Goal: Task Accomplishment & Management: Manage account settings

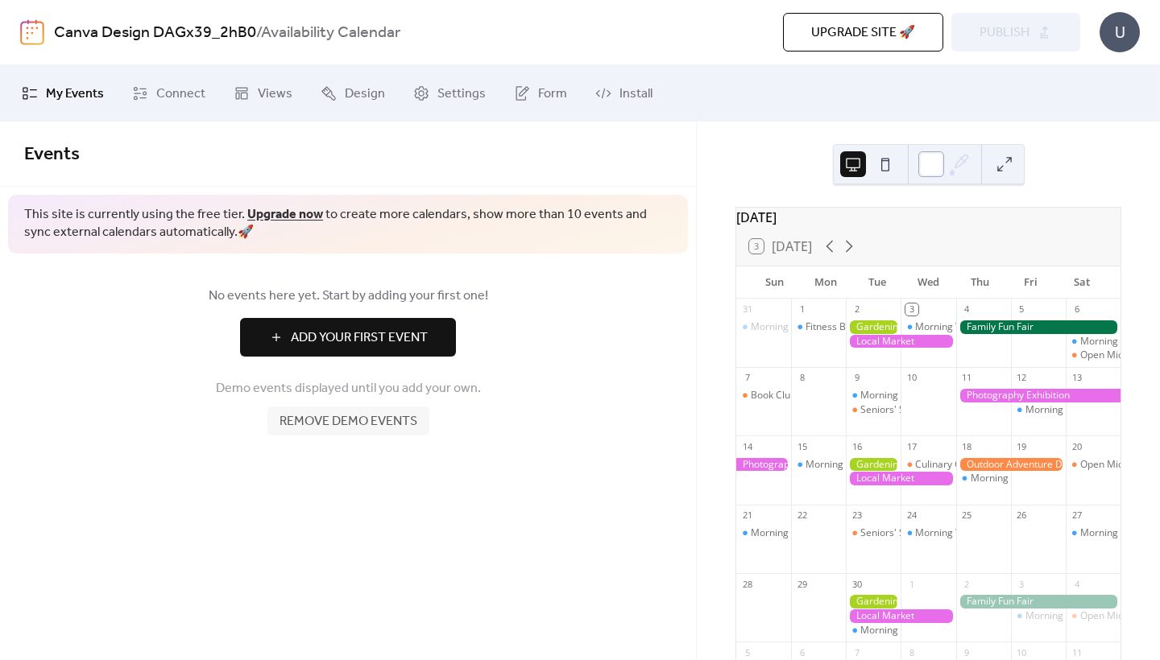
click at [928, 162] on div at bounding box center [931, 164] width 26 height 26
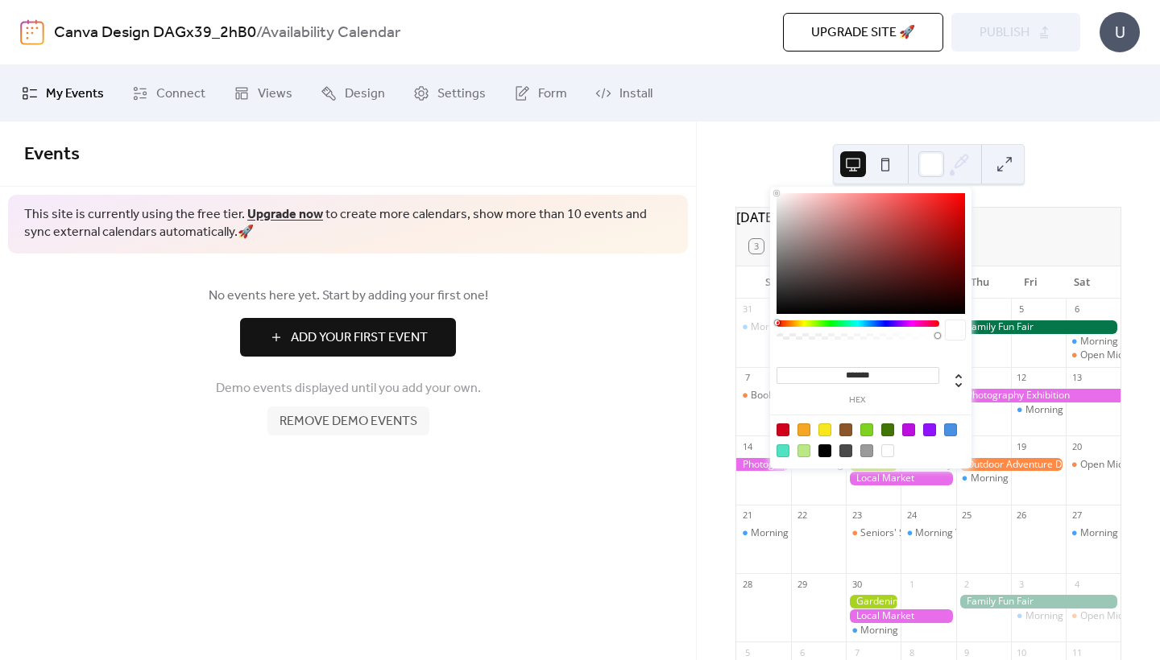
click at [867, 453] on div at bounding box center [866, 451] width 13 height 13
type input "*******"
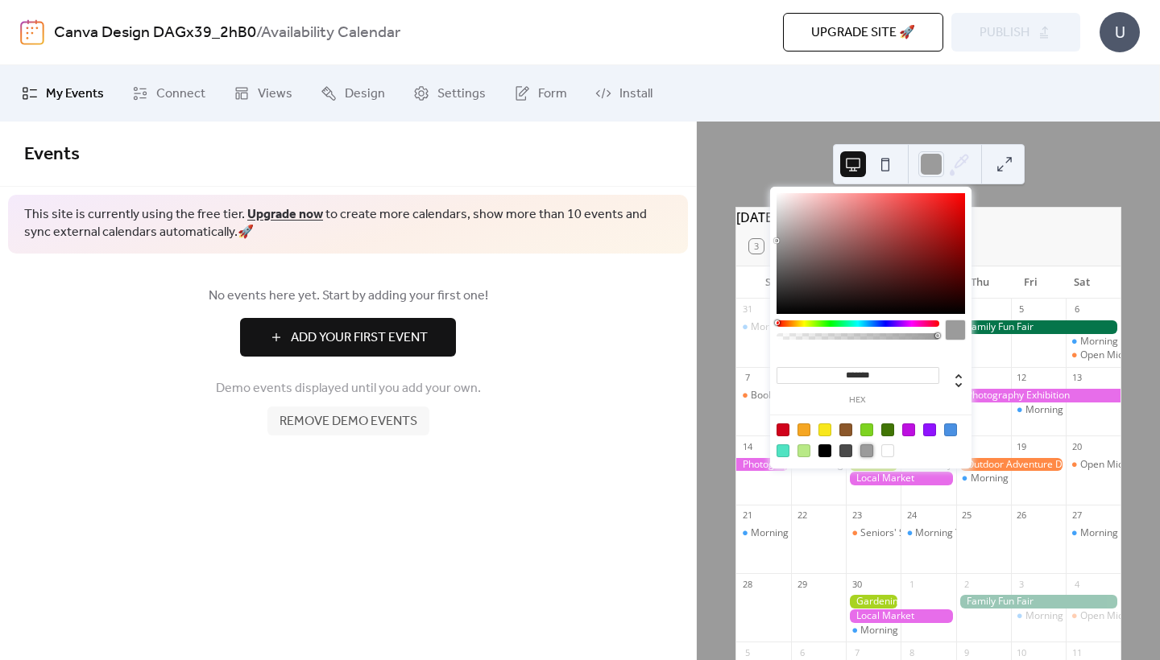
click at [725, 329] on div "[DATE] 3 [DATE] [PERSON_NAME] Tue Wed Thu Fri Sat 31 Morning Yoga Bliss 1 Fitne…" at bounding box center [928, 483] width 412 height 553
click at [932, 161] on div at bounding box center [931, 164] width 26 height 26
click at [821, 446] on div at bounding box center [824, 451] width 13 height 13
type input "*******"
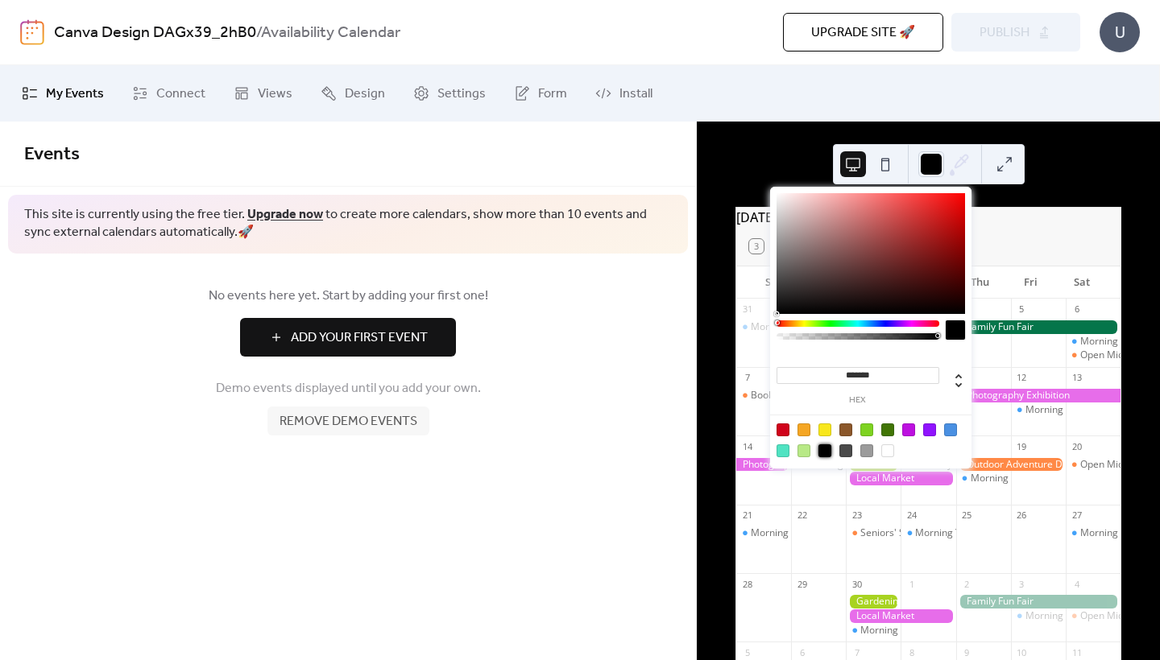
click at [714, 396] on div "[DATE] 3 [DATE] [PERSON_NAME] Tue Wed Thu Fri Sat 31 Morning Yoga Bliss 1 Fitne…" at bounding box center [928, 391] width 463 height 539
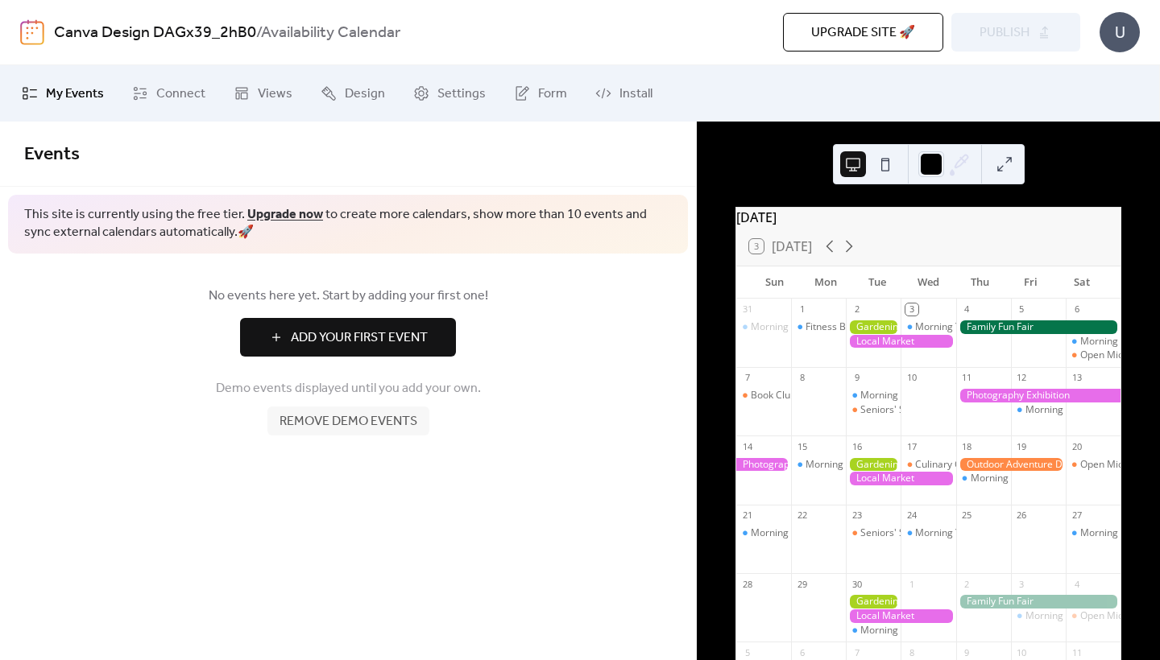
click at [818, 246] on div "3 [DATE]" at bounding box center [928, 246] width 384 height 39
click at [361, 335] on span "Add Your First Event" at bounding box center [359, 338] width 137 height 19
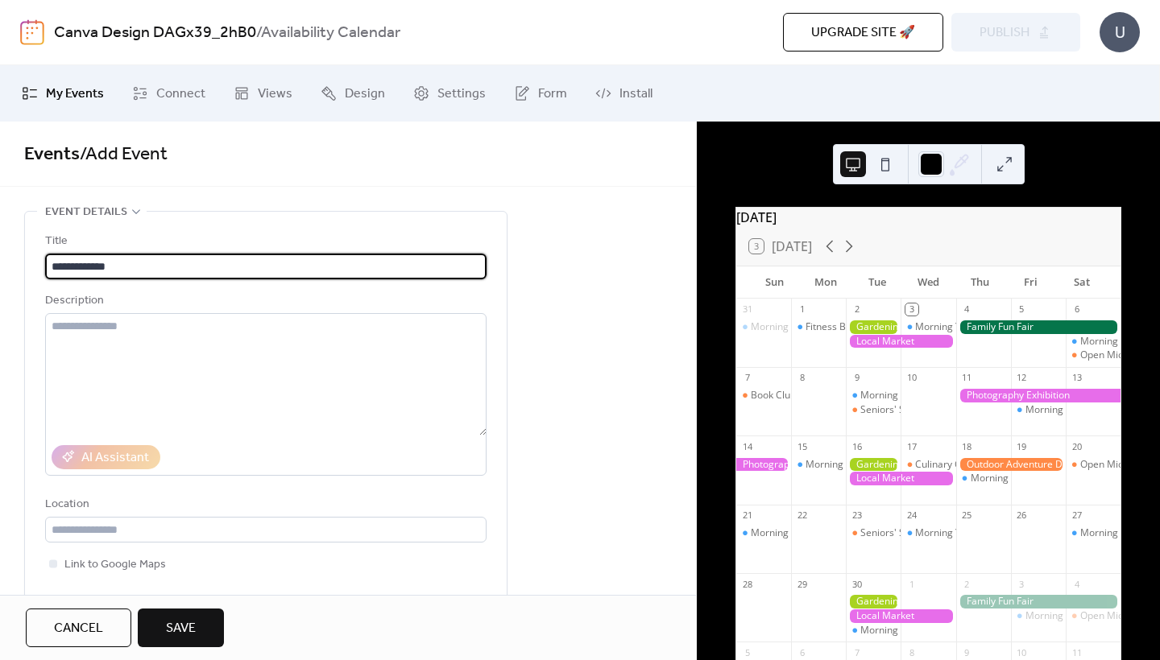
click at [76, 269] on input "**********" at bounding box center [265, 267] width 441 height 26
type input "**********"
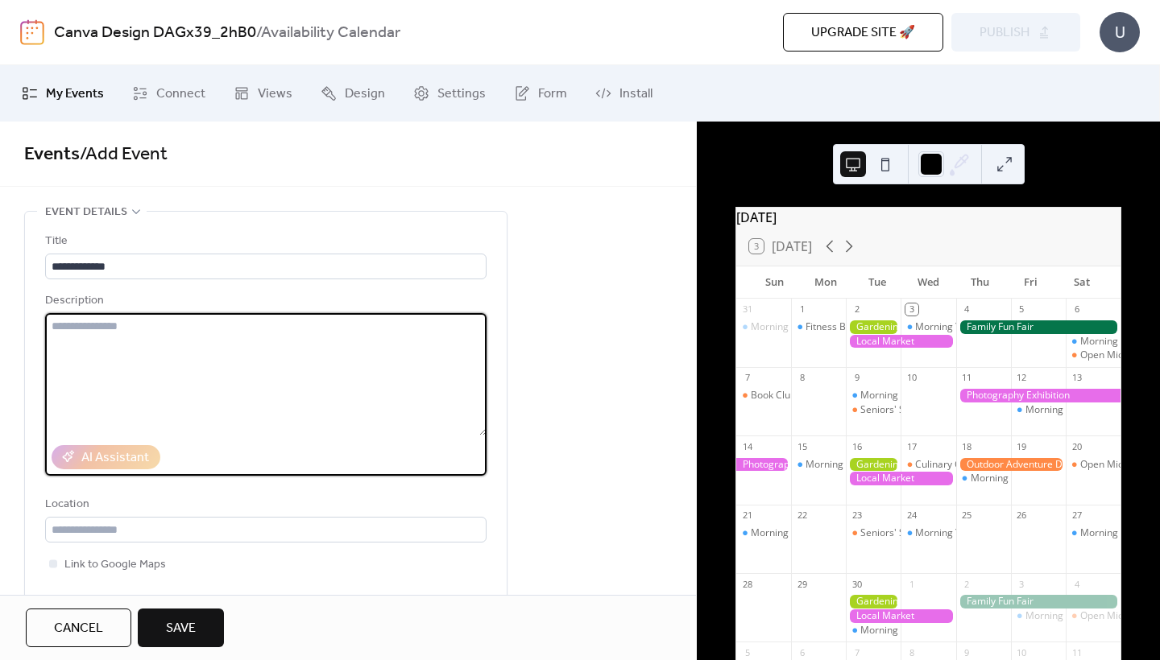
click at [143, 400] on textarea at bounding box center [265, 374] width 441 height 122
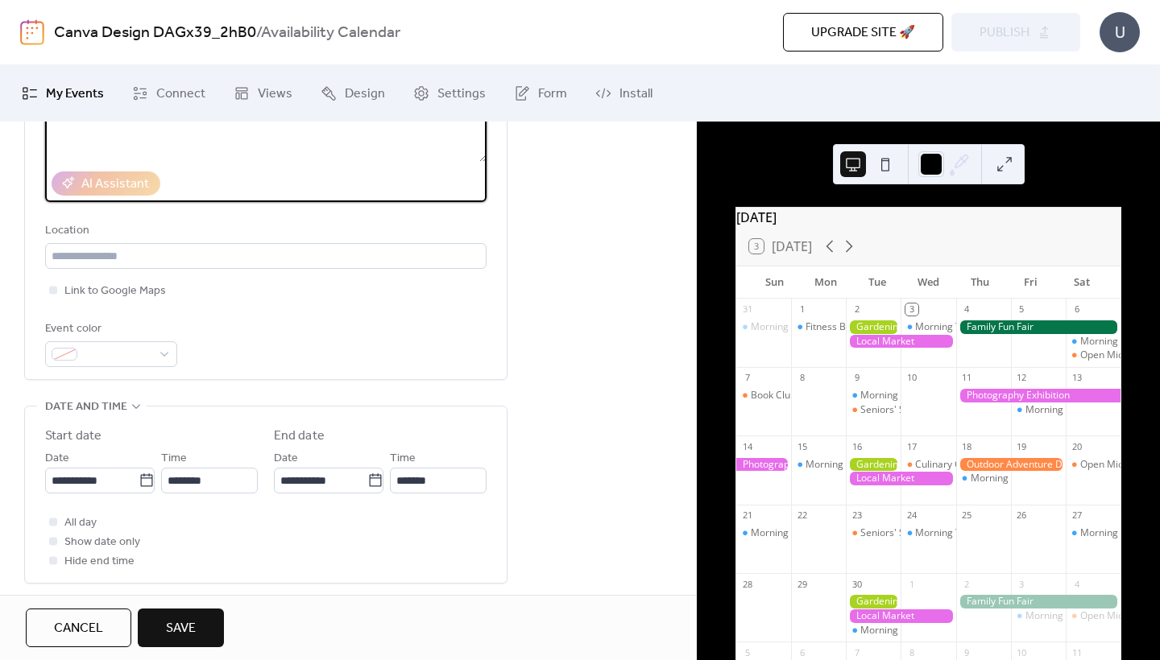
scroll to position [293, 0]
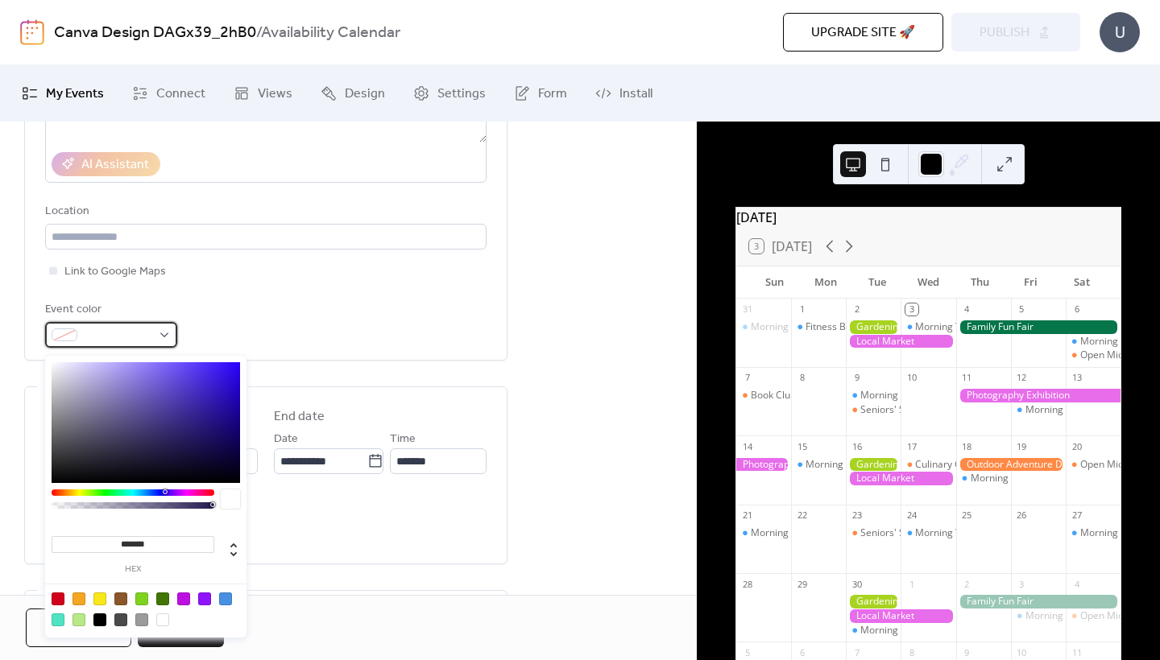
click at [117, 341] on span at bounding box center [118, 335] width 68 height 19
click at [58, 598] on div at bounding box center [58, 599] width 13 height 13
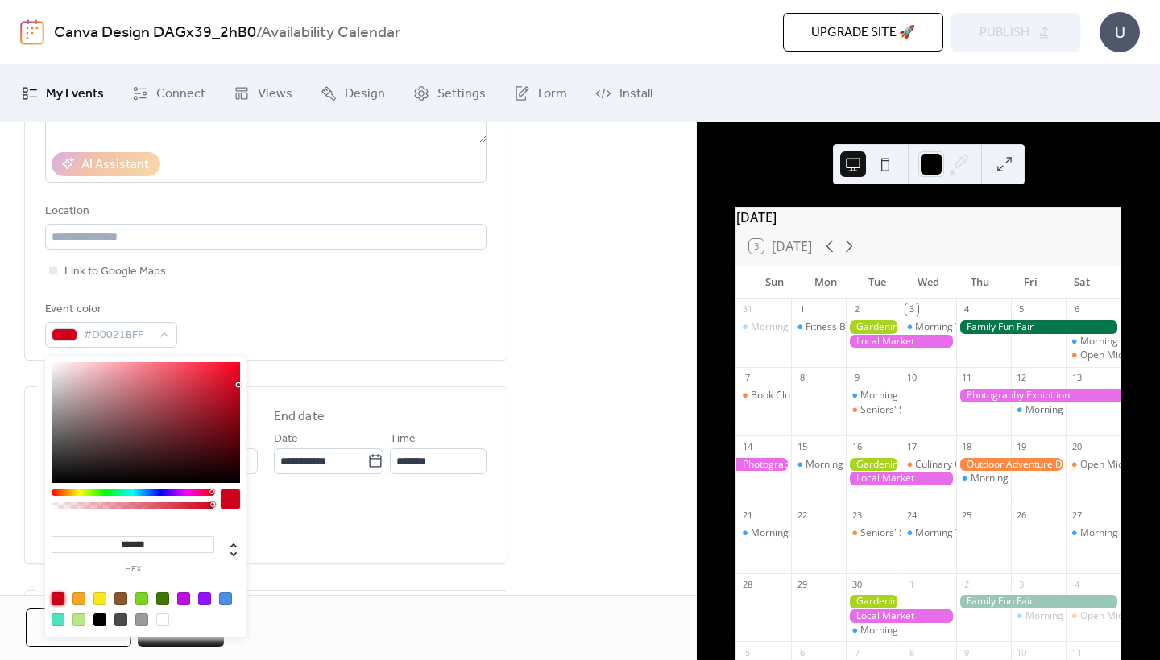
type input "*******"
click at [357, 308] on div "Event color #D0021BFF" at bounding box center [265, 324] width 441 height 48
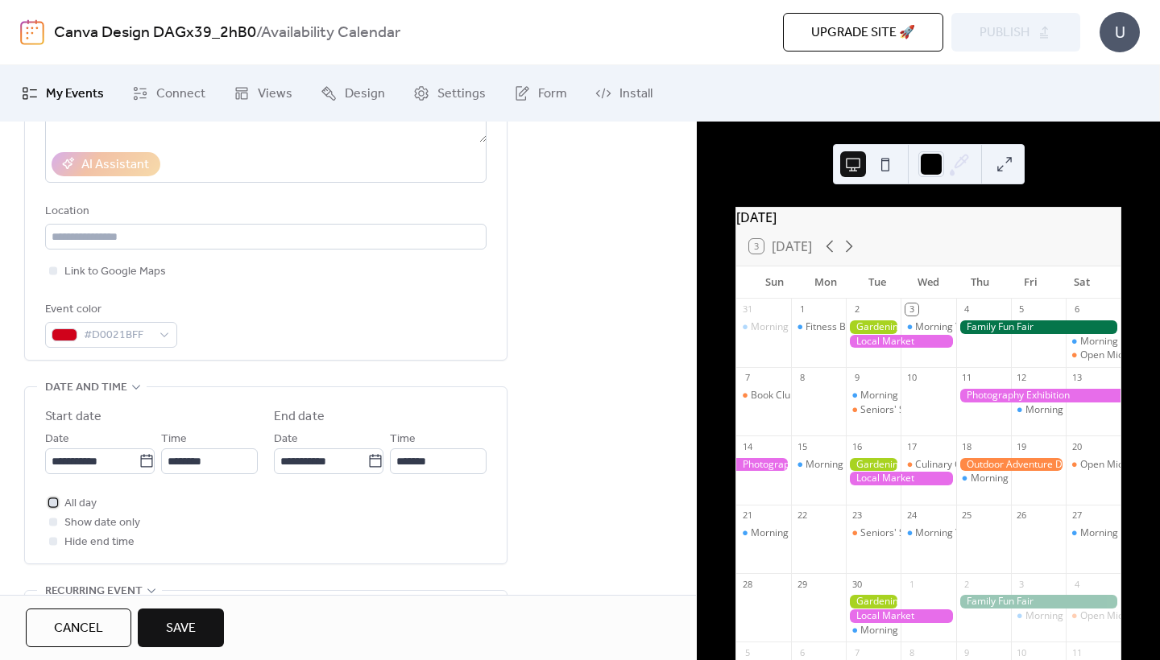
click at [79, 514] on span "All day" at bounding box center [80, 504] width 32 height 19
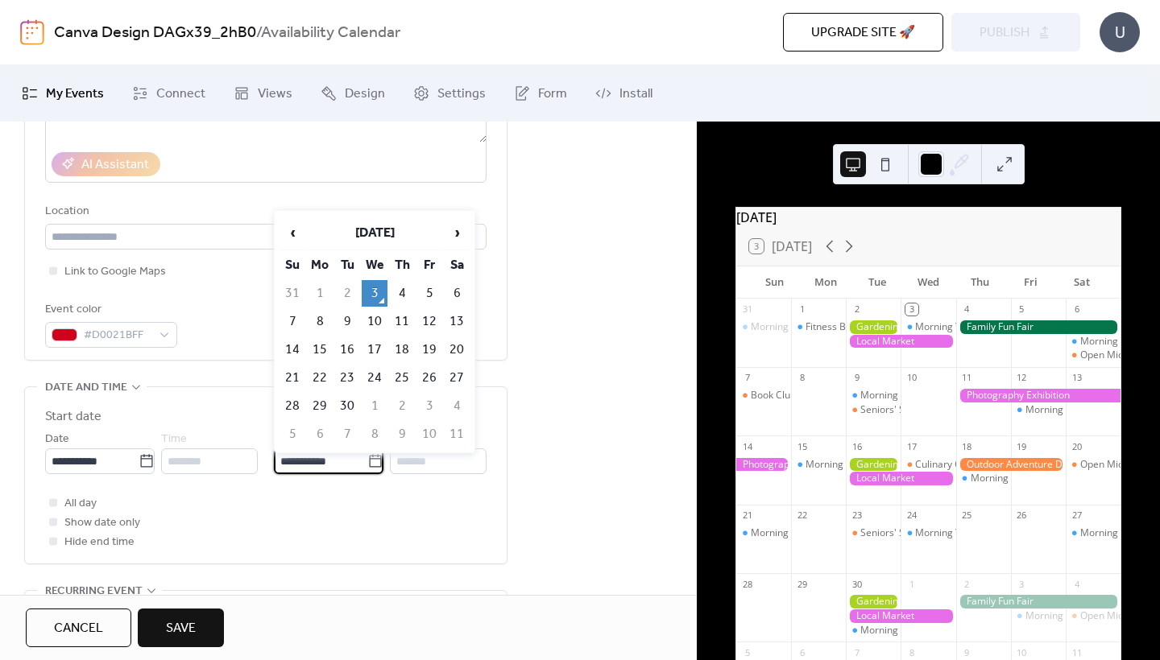
click at [309, 470] on input "**********" at bounding box center [320, 462] width 93 height 26
click at [300, 329] on td "7" at bounding box center [292, 321] width 26 height 27
type input "**********"
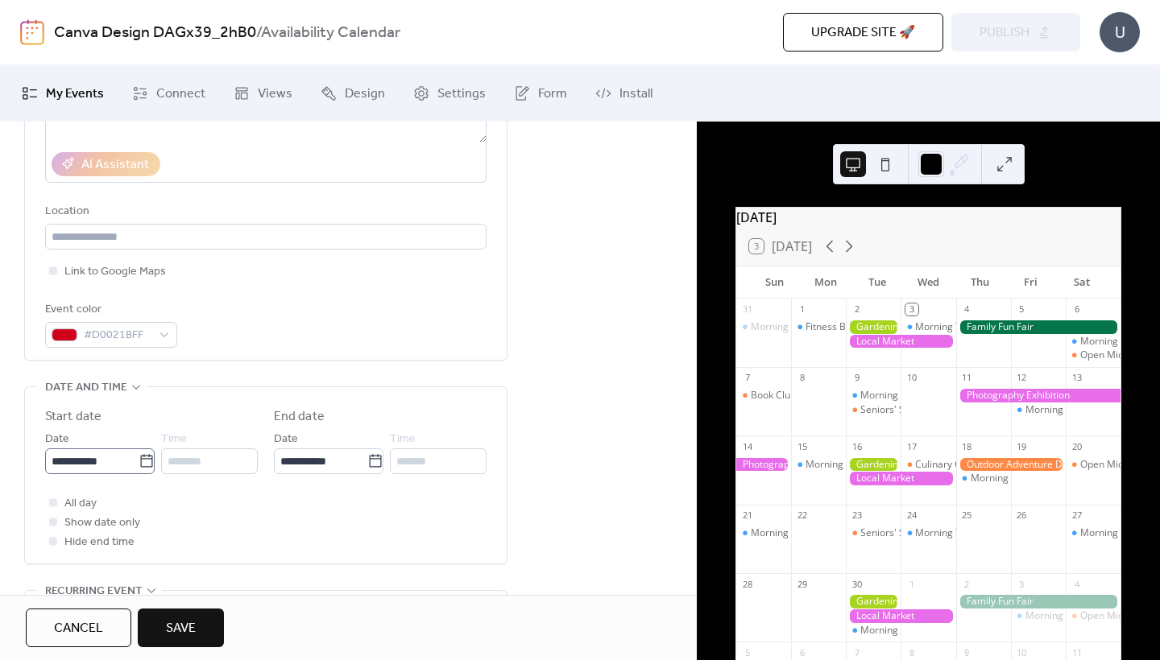
click at [146, 470] on icon at bounding box center [147, 461] width 16 height 16
click at [139, 470] on input "**********" at bounding box center [91, 462] width 93 height 26
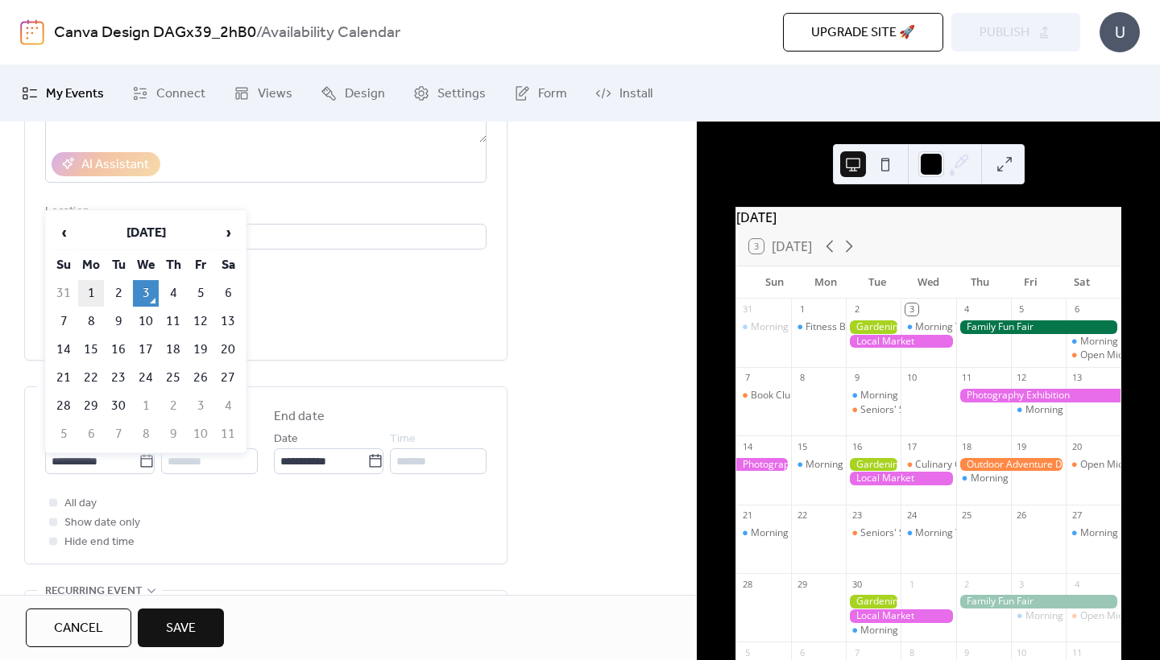
click at [84, 295] on td "1" at bounding box center [91, 293] width 26 height 27
type input "**********"
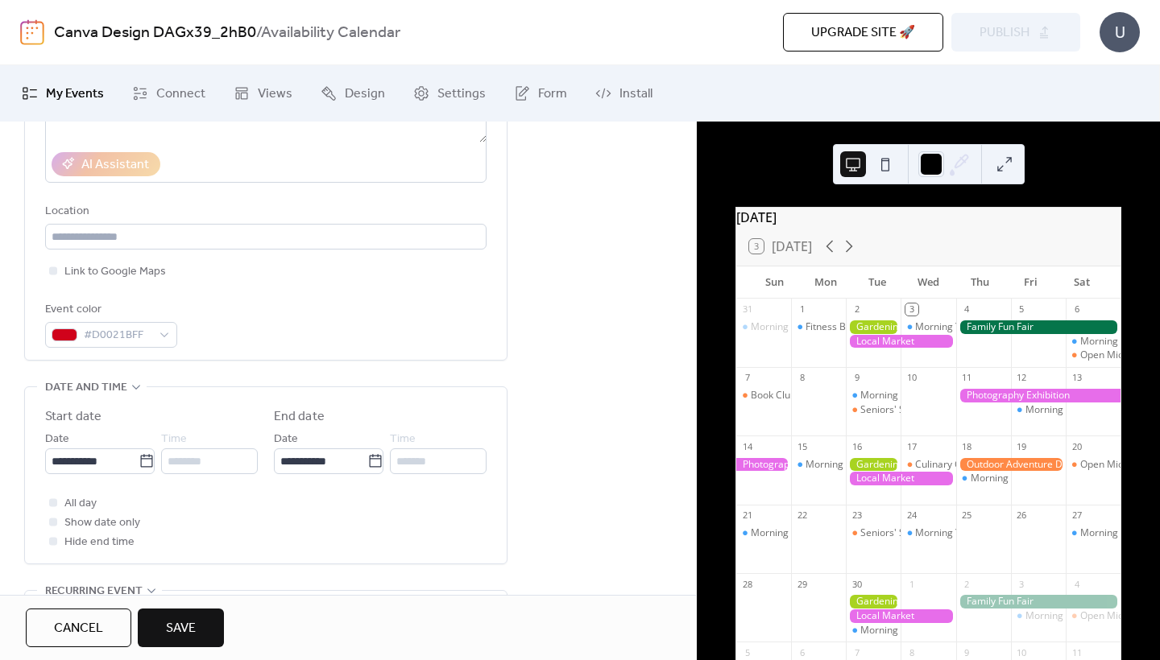
click at [177, 626] on span "Save" at bounding box center [181, 628] width 30 height 19
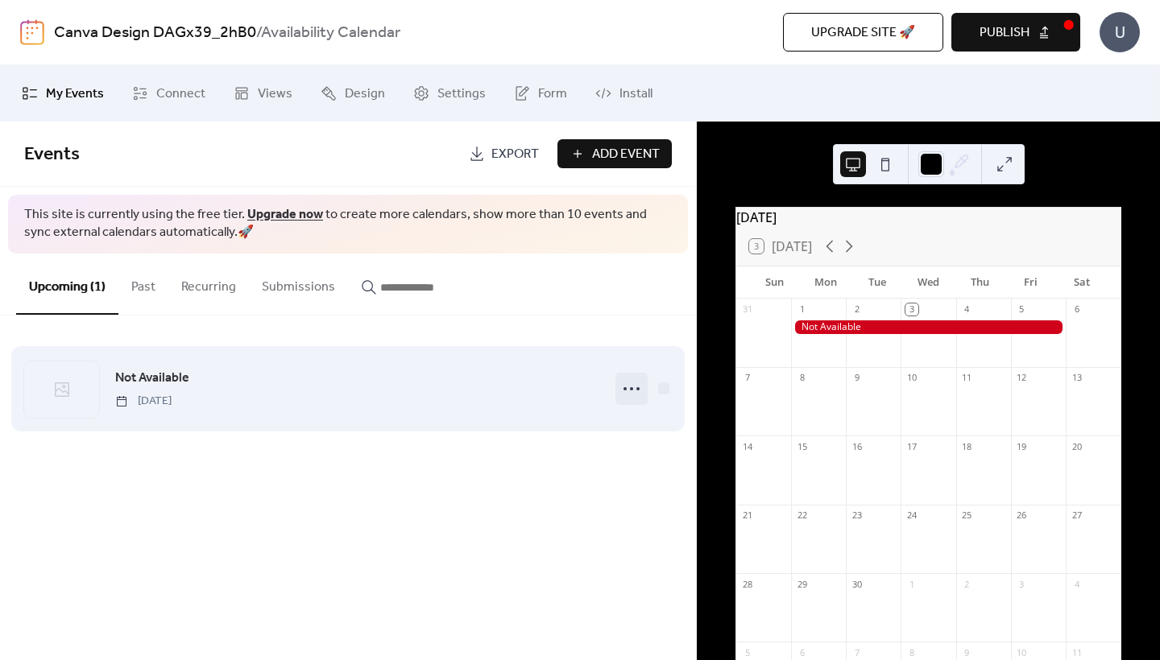
click at [634, 391] on icon at bounding box center [632, 389] width 26 height 26
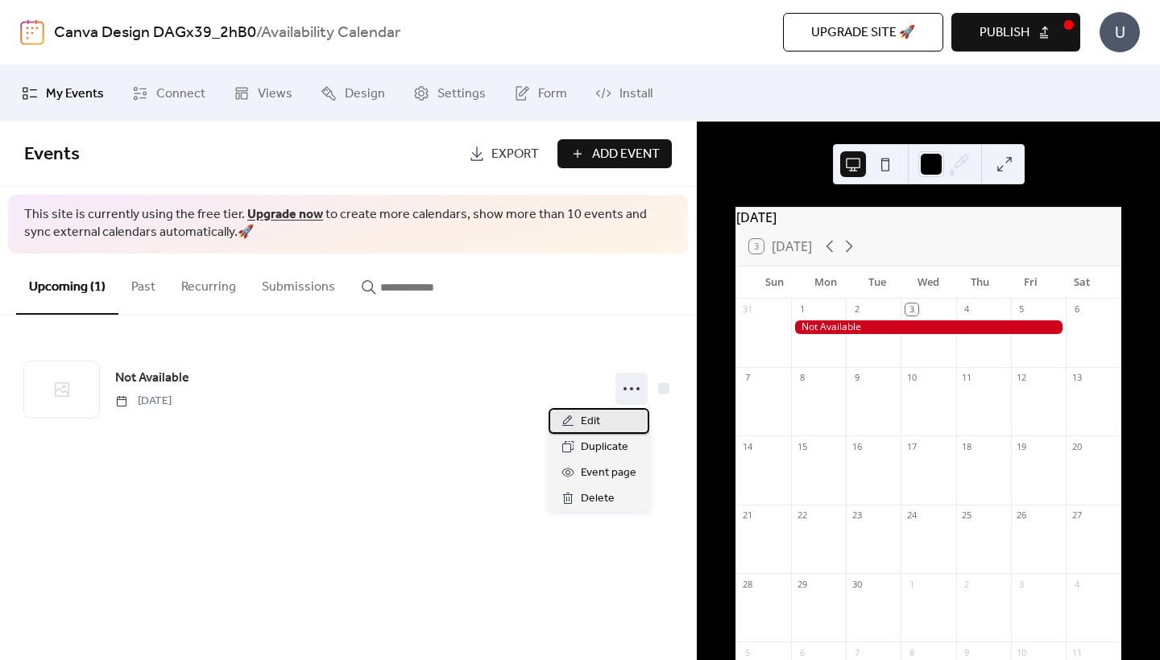
click at [610, 419] on div "Edit" at bounding box center [598, 421] width 101 height 26
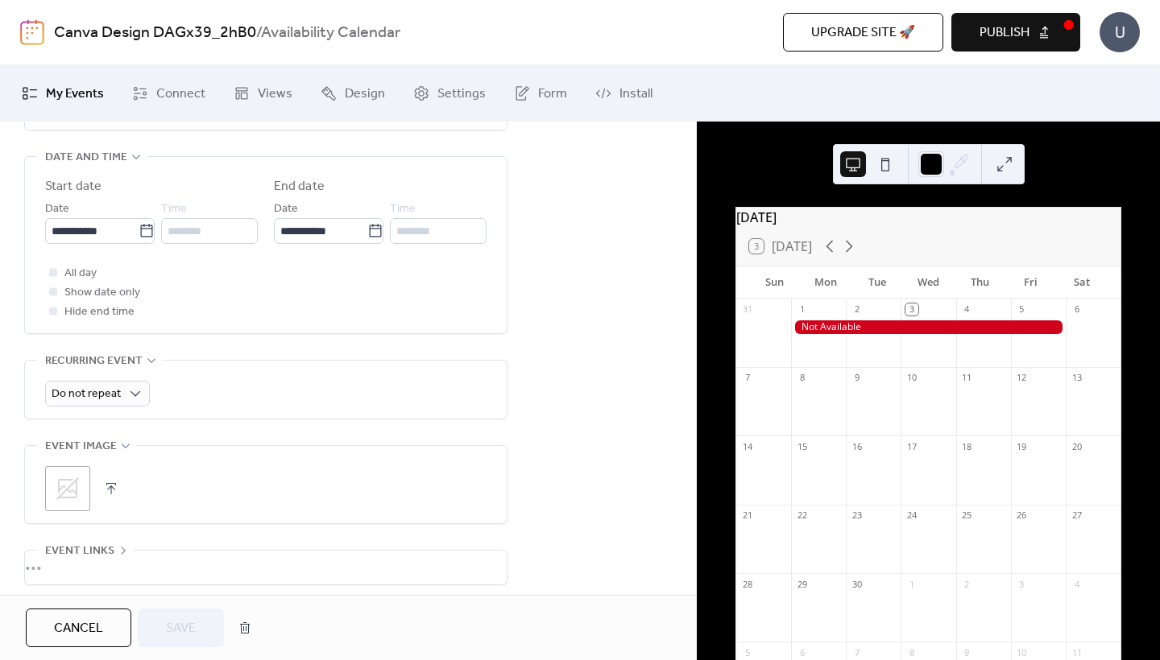
scroll to position [527, 0]
click at [310, 241] on input "**********" at bounding box center [320, 228] width 93 height 26
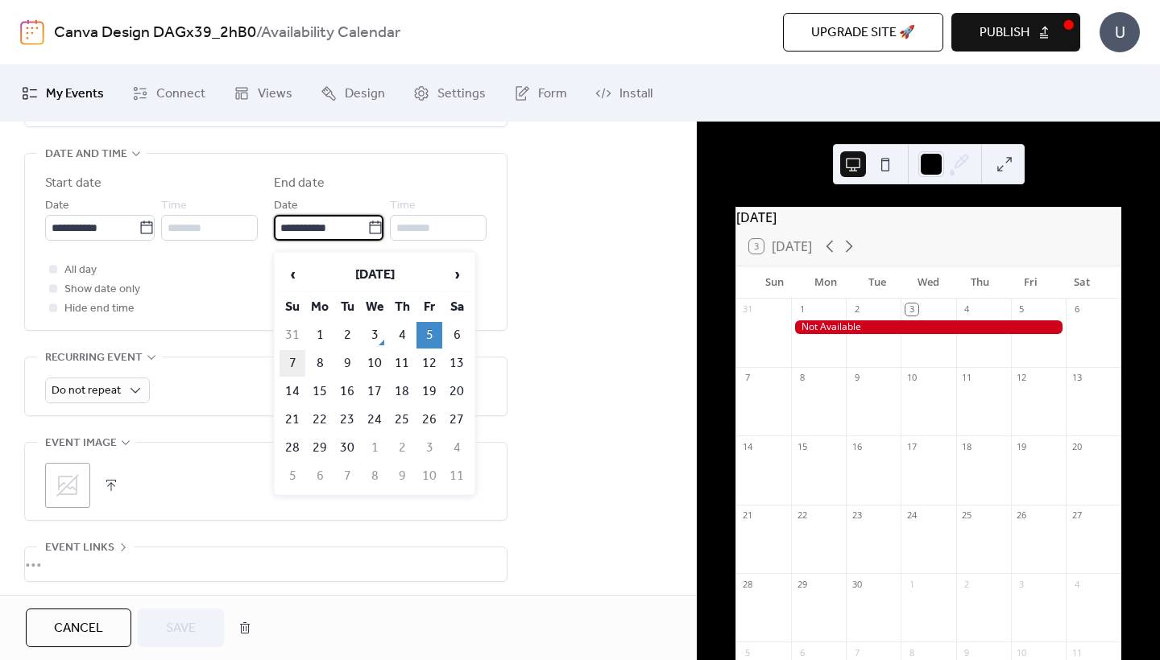
click at [298, 368] on td "7" at bounding box center [292, 363] width 26 height 27
type input "**********"
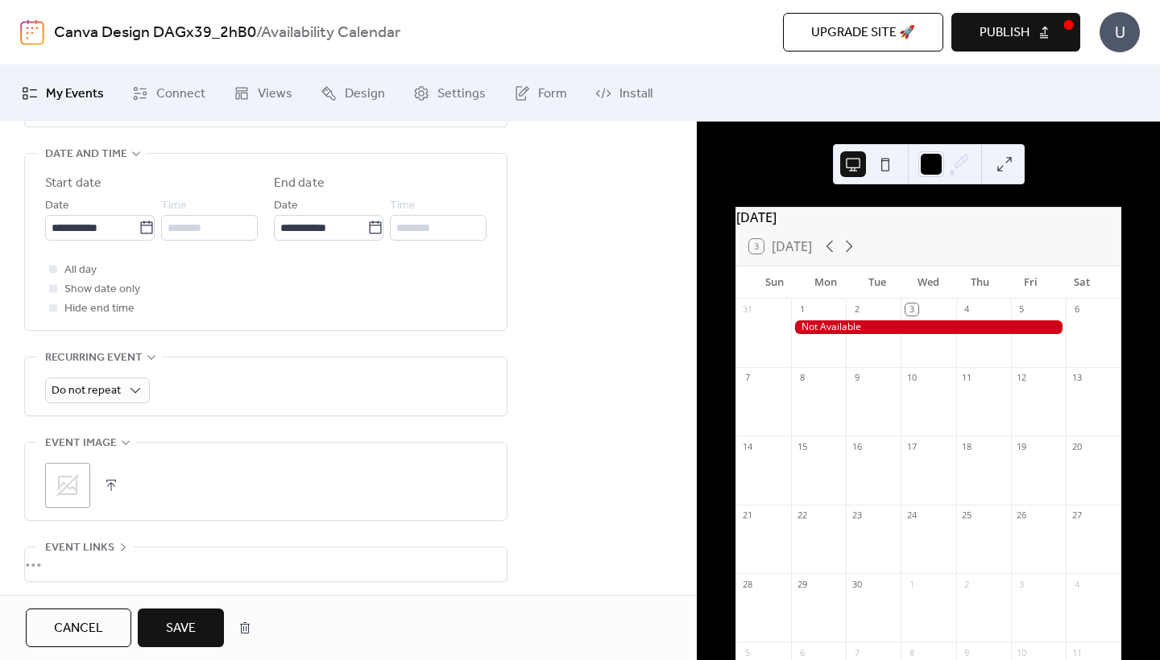
click at [167, 636] on span "Save" at bounding box center [181, 628] width 30 height 19
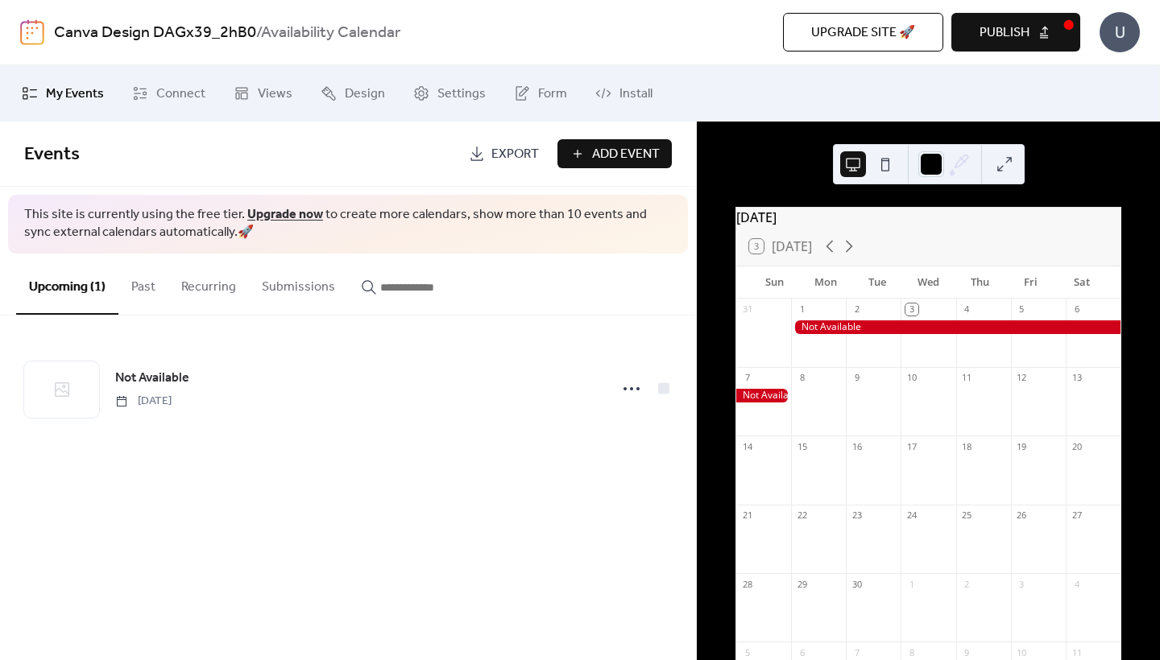
click at [153, 279] on button "Past" at bounding box center [143, 284] width 50 height 60
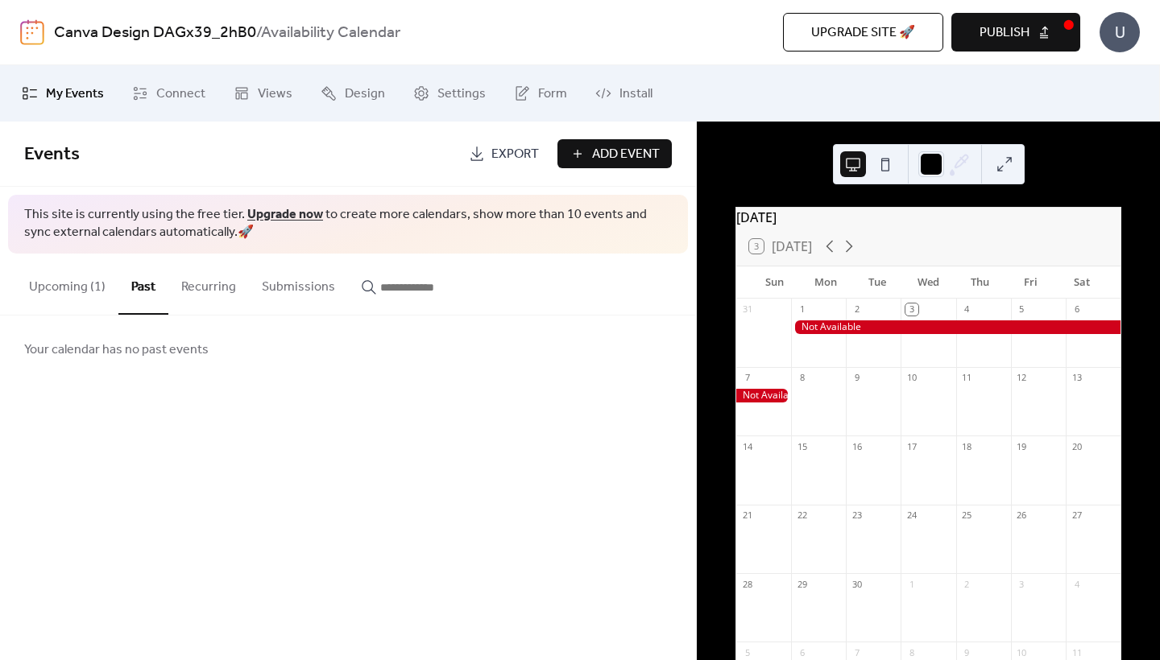
click at [192, 292] on button "Recurring" at bounding box center [208, 284] width 81 height 60
click at [283, 286] on button "Submissions" at bounding box center [298, 284] width 99 height 60
click at [164, 101] on span "Connect" at bounding box center [180, 94] width 49 height 19
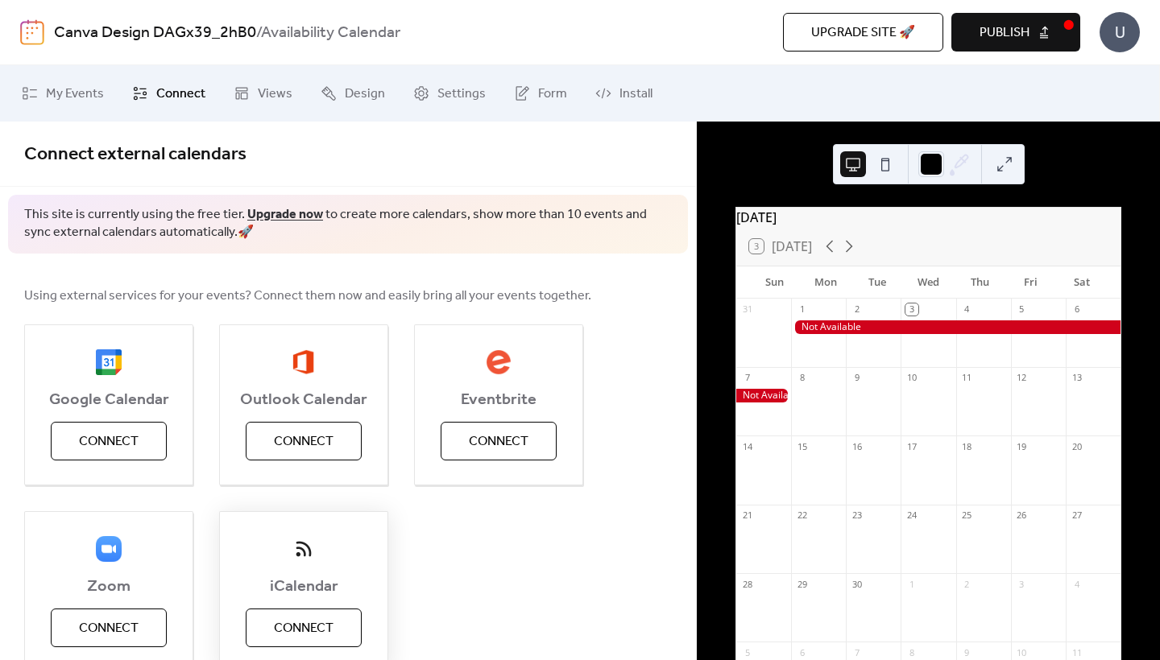
click at [318, 630] on span "Connect" at bounding box center [304, 628] width 60 height 19
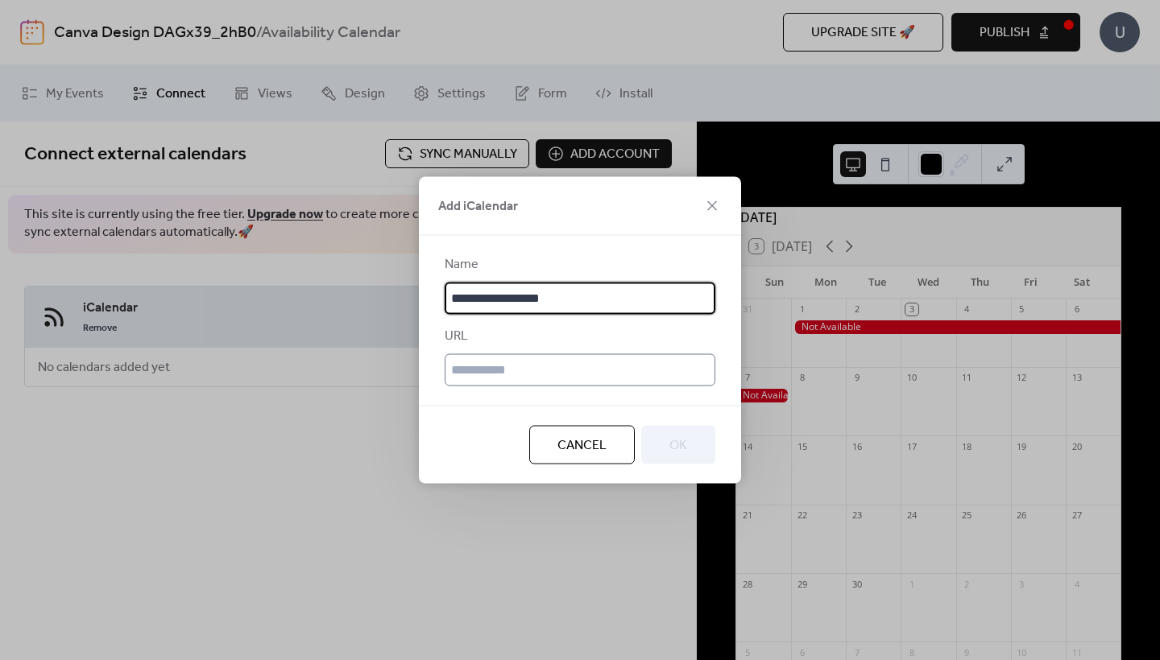
type input "**********"
click at [552, 377] on input "text" at bounding box center [580, 370] width 271 height 32
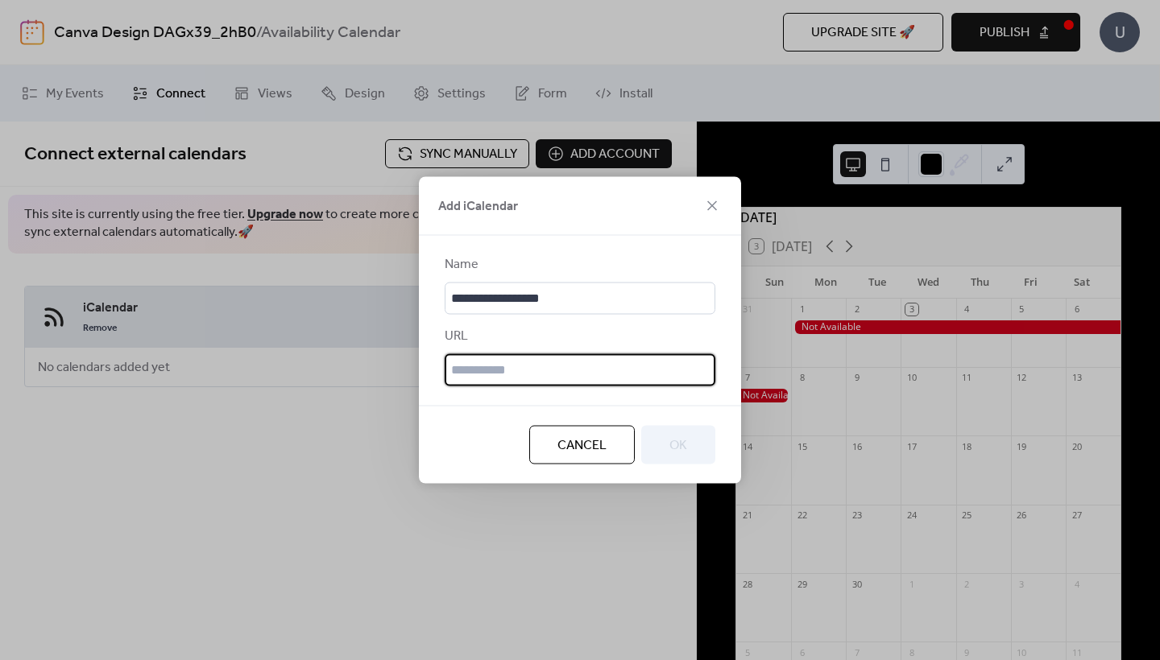
click at [582, 456] on span "Cancel" at bounding box center [581, 446] width 49 height 19
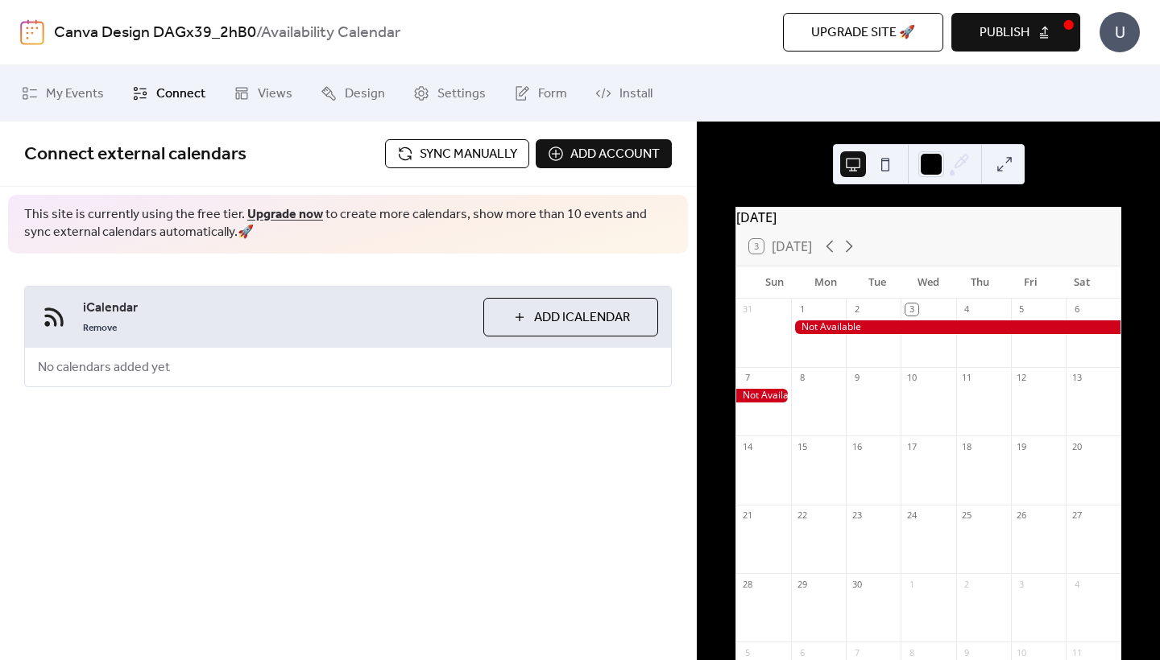
click at [574, 150] on span "Add account" at bounding box center [614, 154] width 89 height 19
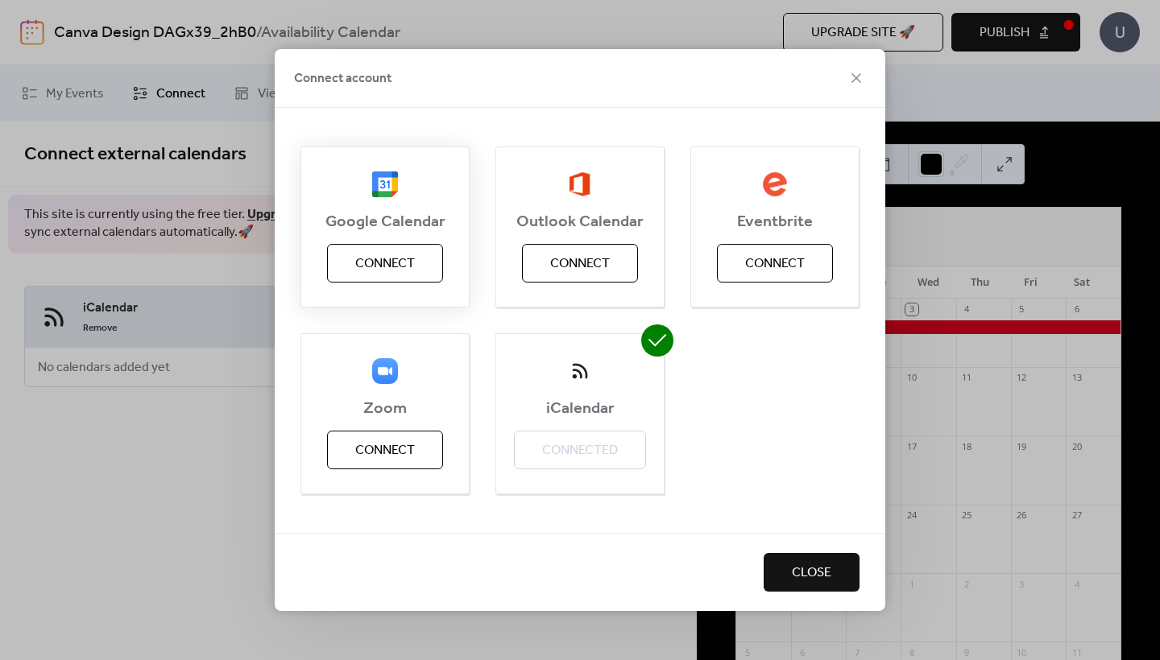
click at [392, 279] on button "Connect" at bounding box center [385, 263] width 116 height 39
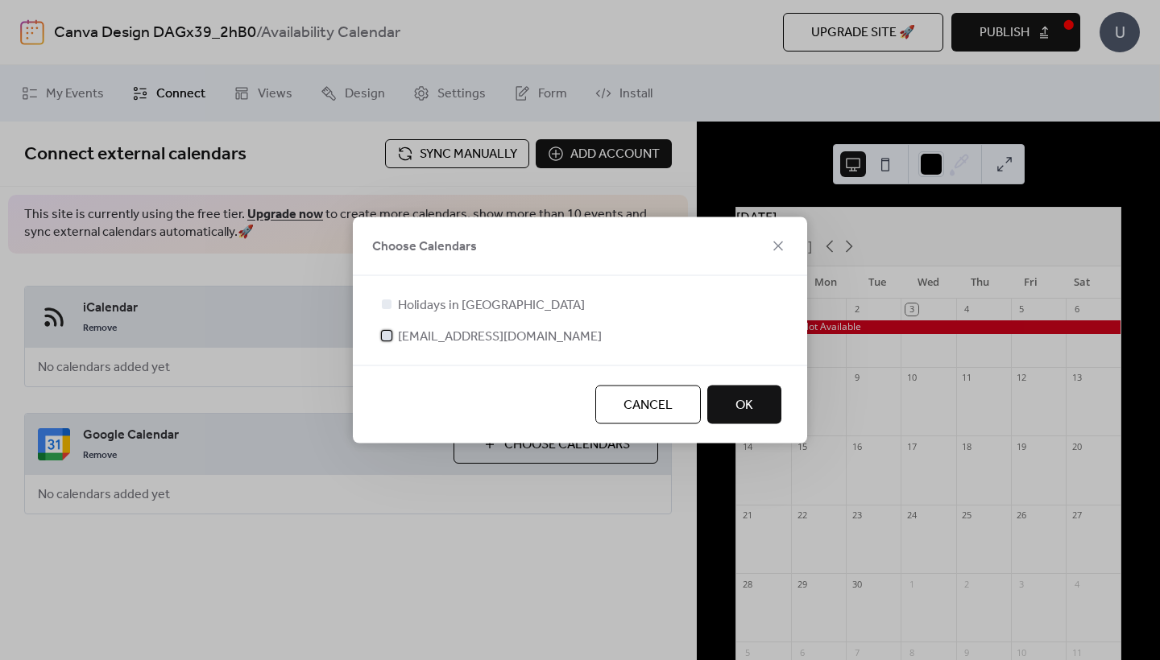
click at [486, 329] on span "[EMAIL_ADDRESS][DOMAIN_NAME]" at bounding box center [500, 337] width 204 height 19
click at [486, 310] on span "Holidays in [GEOGRAPHIC_DATA]" at bounding box center [491, 305] width 187 height 19
click at [486, 305] on span "Holidays in [GEOGRAPHIC_DATA]" at bounding box center [491, 305] width 187 height 19
click at [747, 415] on span "OK" at bounding box center [744, 405] width 18 height 19
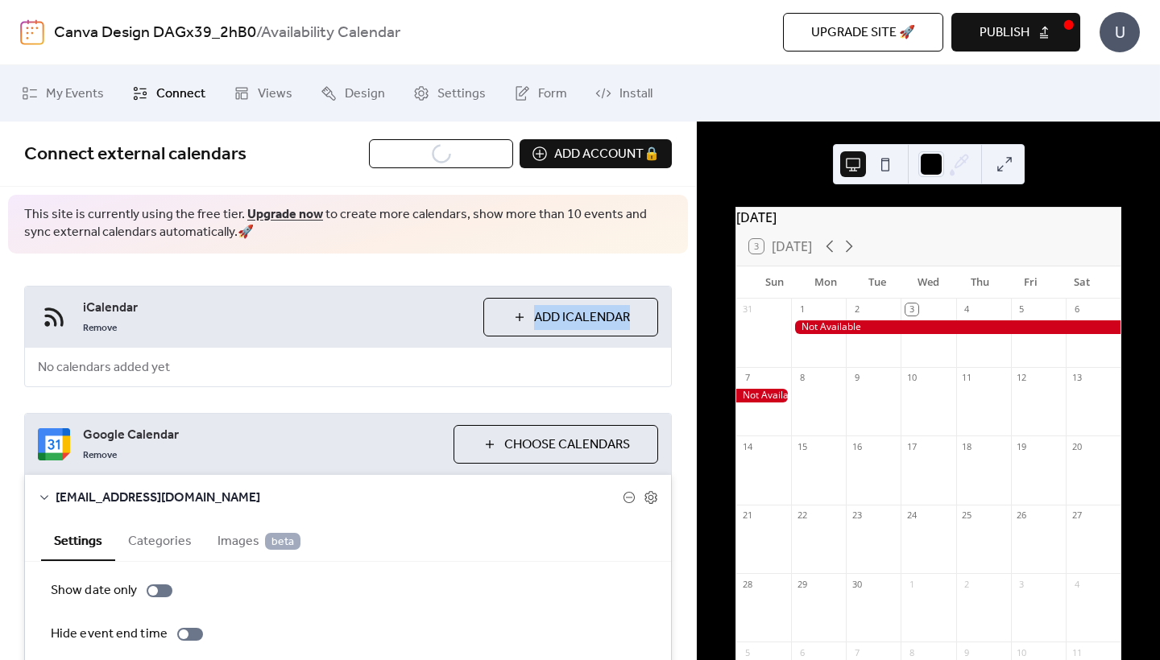
drag, startPoint x: 690, startPoint y: 271, endPoint x: 685, endPoint y: 300, distance: 28.6
click at [685, 300] on div "iCalendar Remove Add iCalendar No calendars added yet Google Calendar Remove Ch…" at bounding box center [348, 533] width 696 height 558
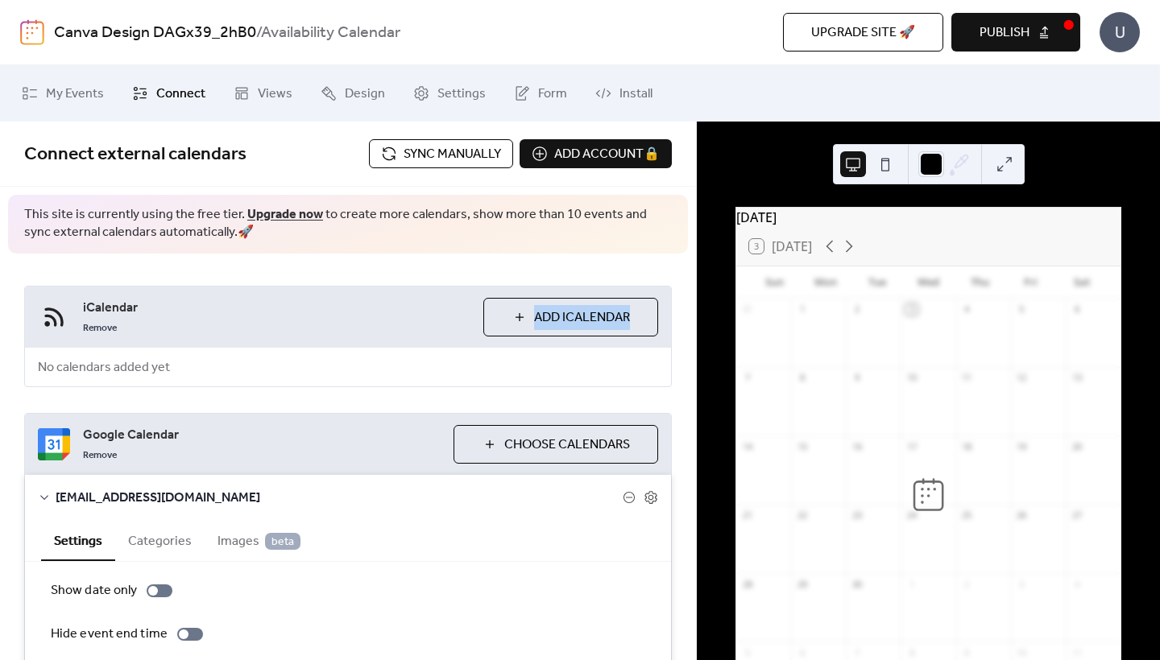
click at [685, 300] on div "iCalendar Remove Add iCalendar No calendars added yet Google Calendar Remove Ch…" at bounding box center [348, 533] width 696 height 558
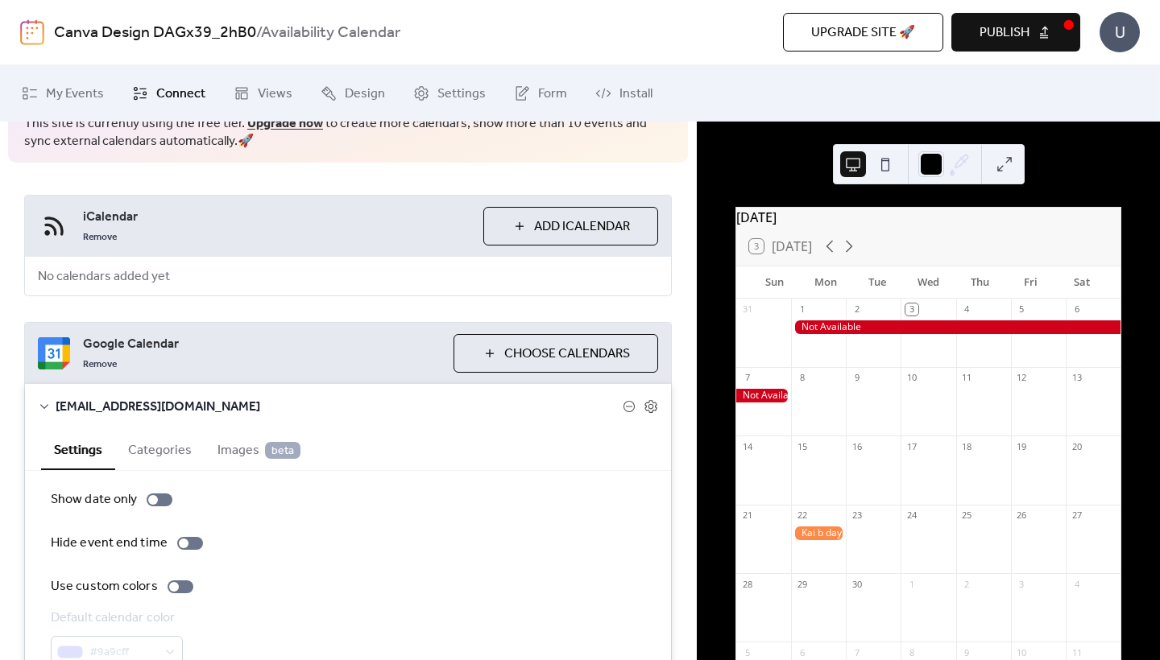
scroll to position [183, 0]
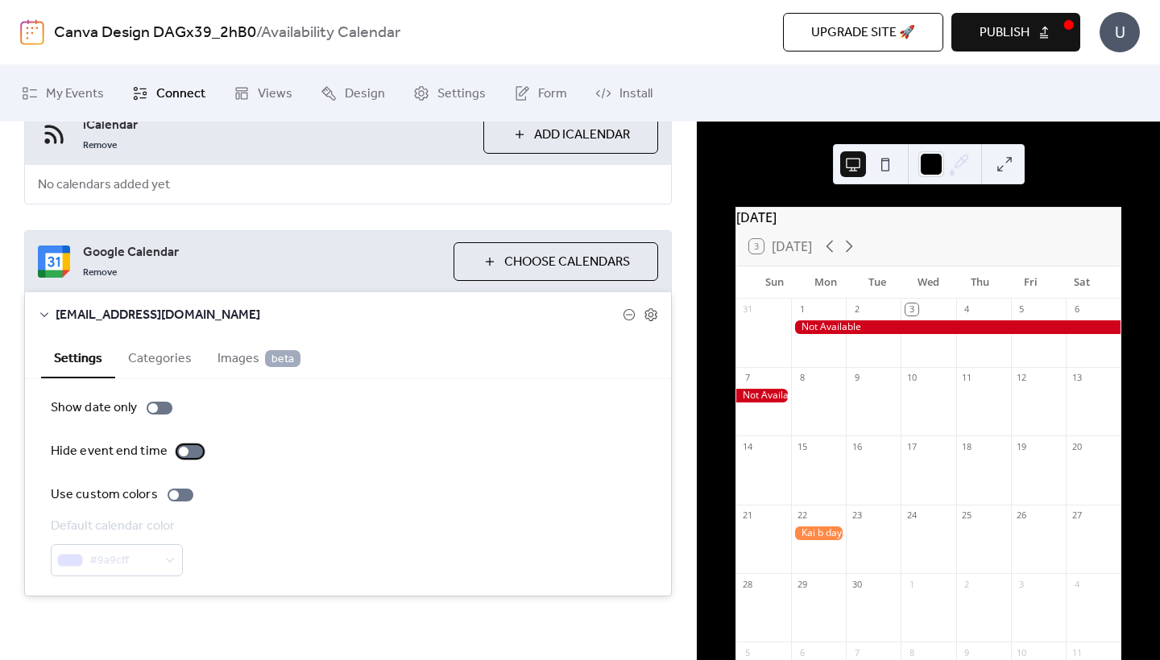
click at [191, 453] on div at bounding box center [190, 451] width 26 height 13
click at [192, 453] on div at bounding box center [197, 452] width 10 height 10
click at [179, 499] on div at bounding box center [181, 495] width 26 height 13
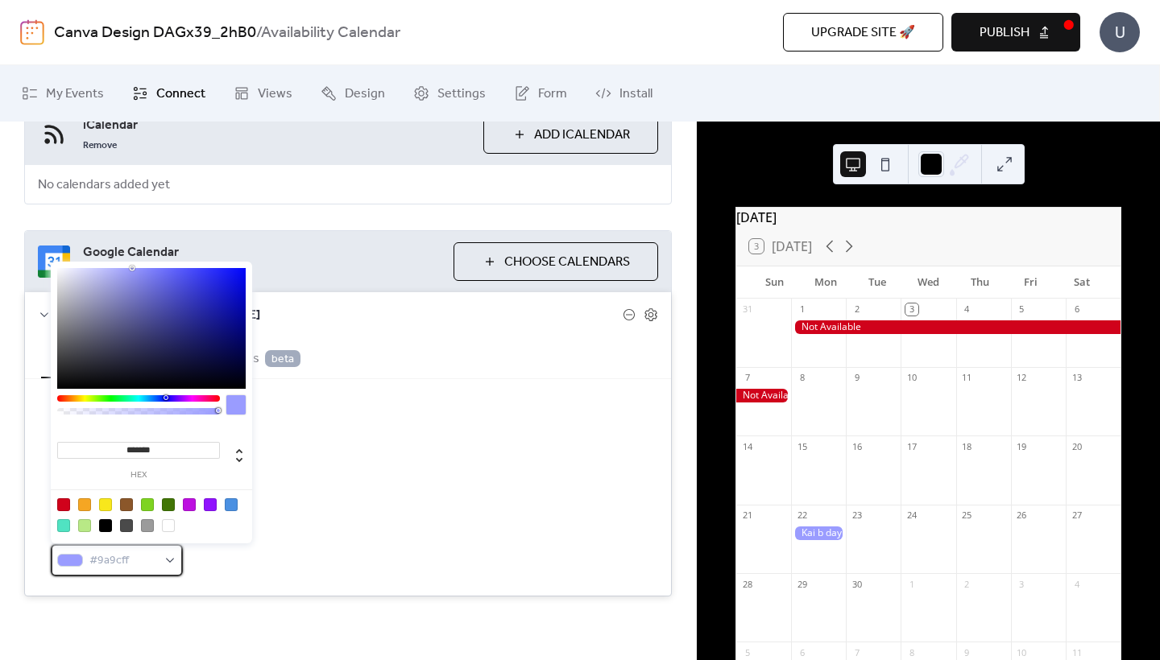
click at [159, 557] on div "#9a9cff" at bounding box center [117, 560] width 132 height 32
type input "*******"
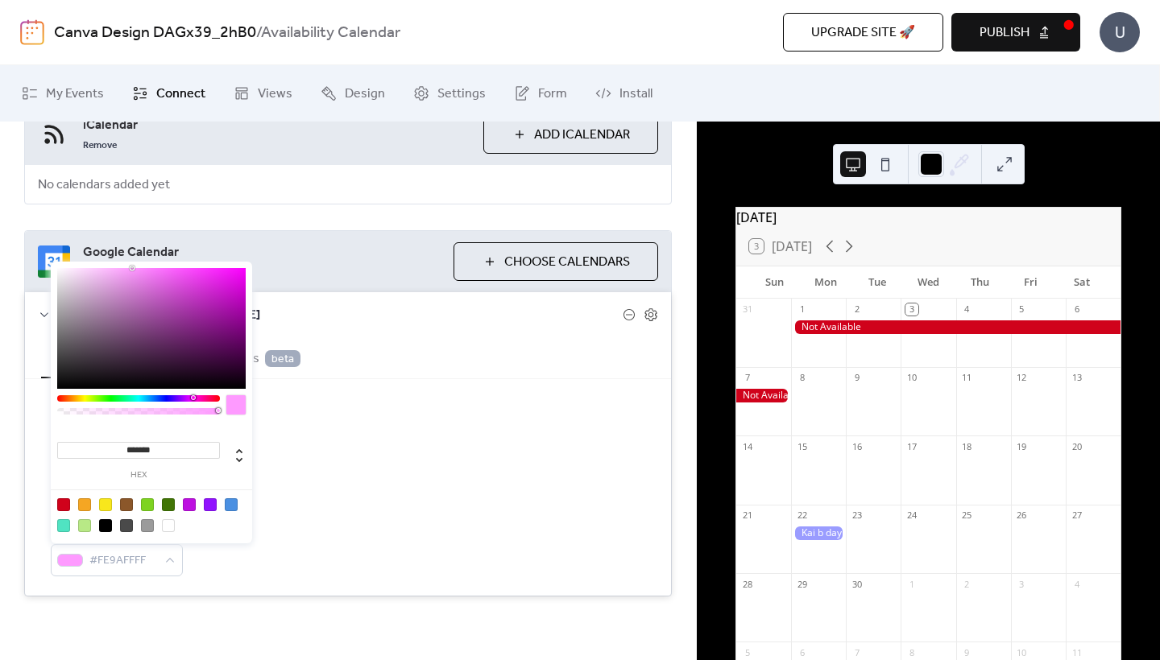
click at [192, 399] on div at bounding box center [138, 398] width 163 height 6
click at [334, 515] on div "Show date only Hide event end time Use custom colors Default calendar color #FE…" at bounding box center [348, 488] width 594 height 178
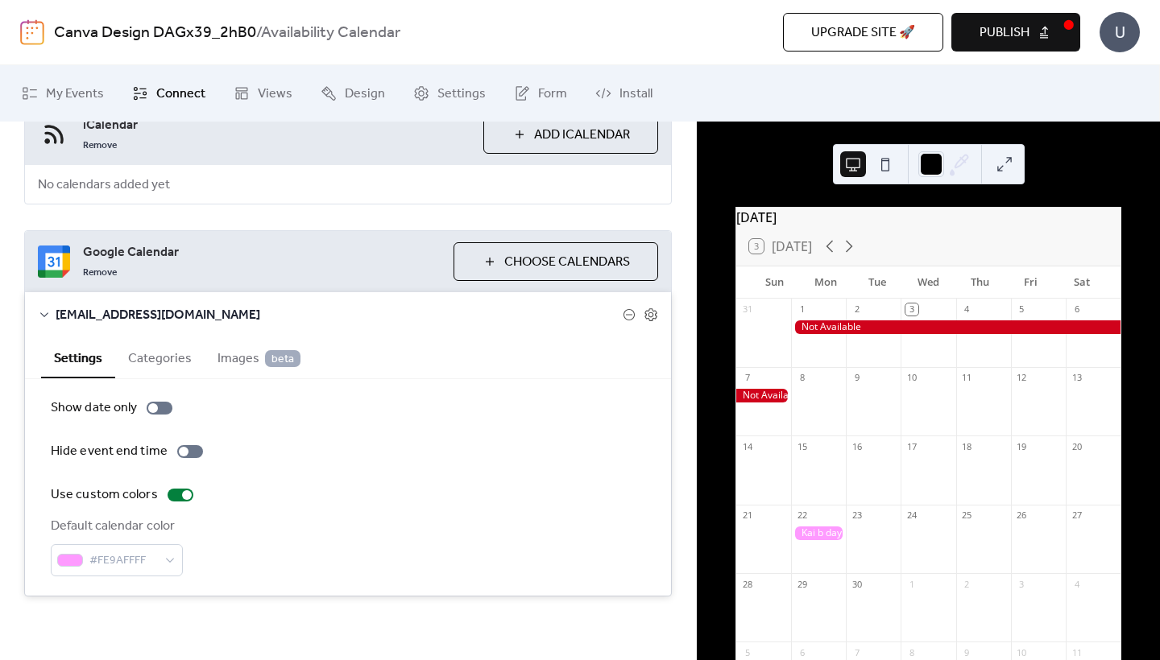
click at [817, 540] on div at bounding box center [818, 534] width 55 height 14
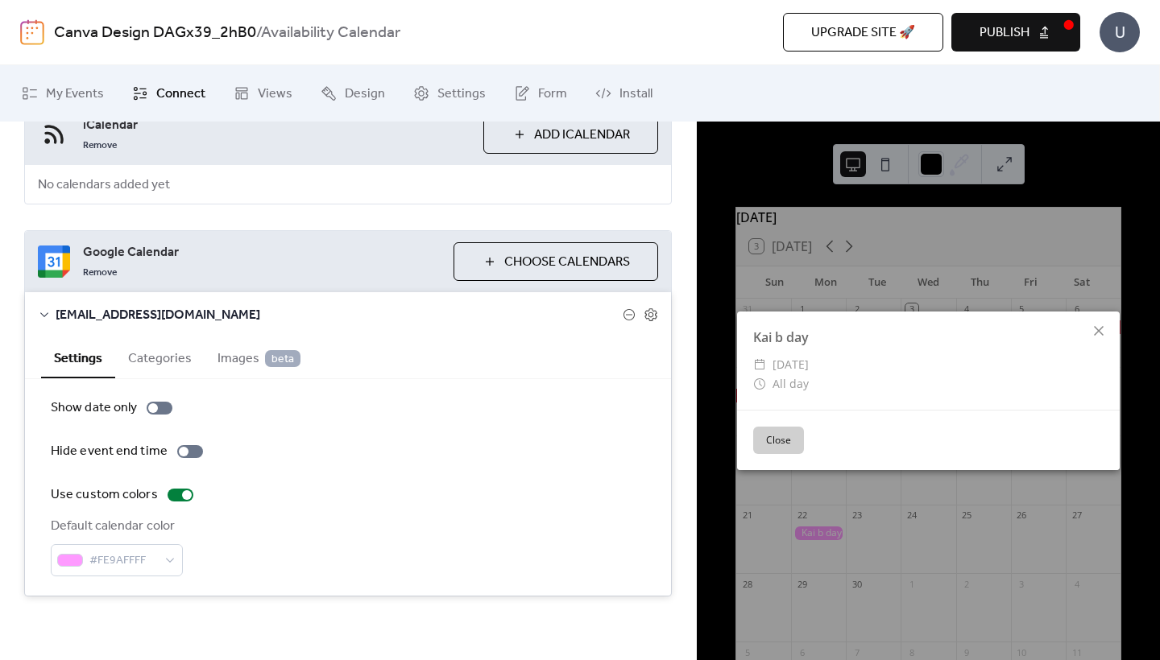
click at [775, 444] on button "Close" at bounding box center [778, 440] width 51 height 27
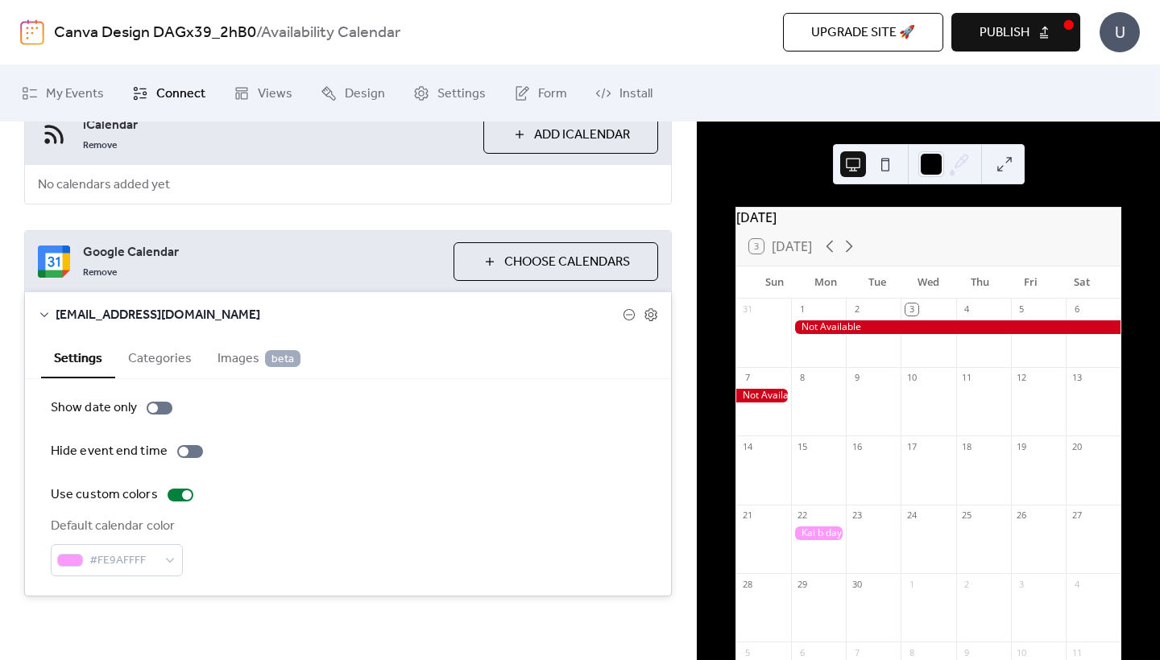
click at [158, 363] on button "Categories" at bounding box center [159, 356] width 89 height 39
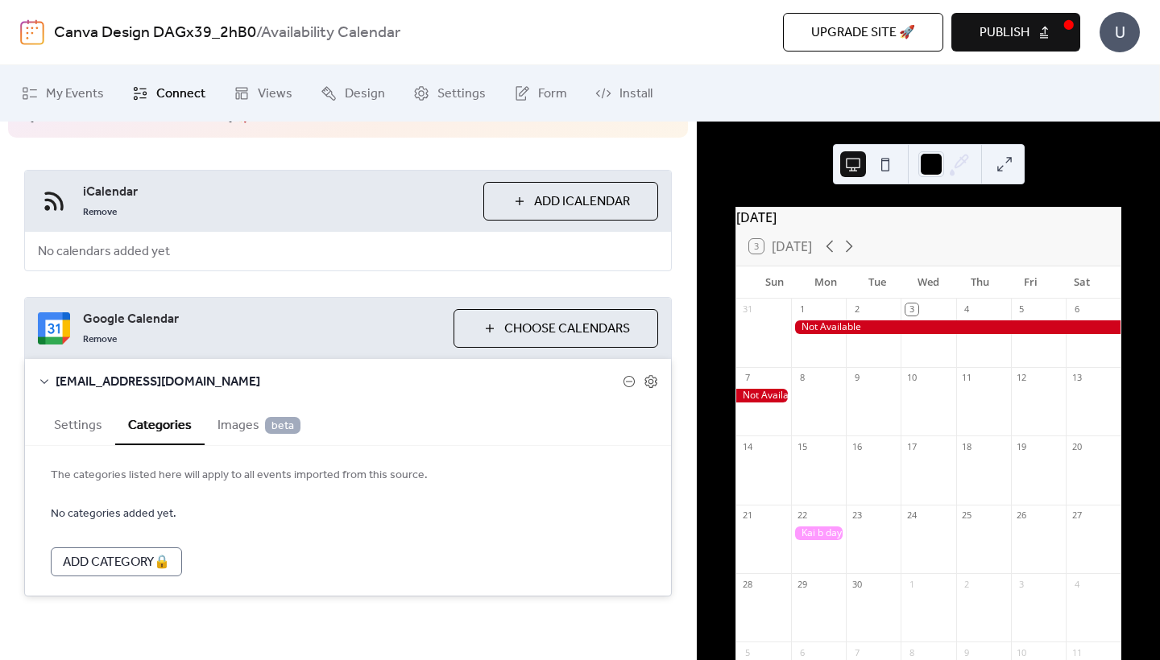
click at [235, 431] on span "Images beta" at bounding box center [258, 425] width 83 height 19
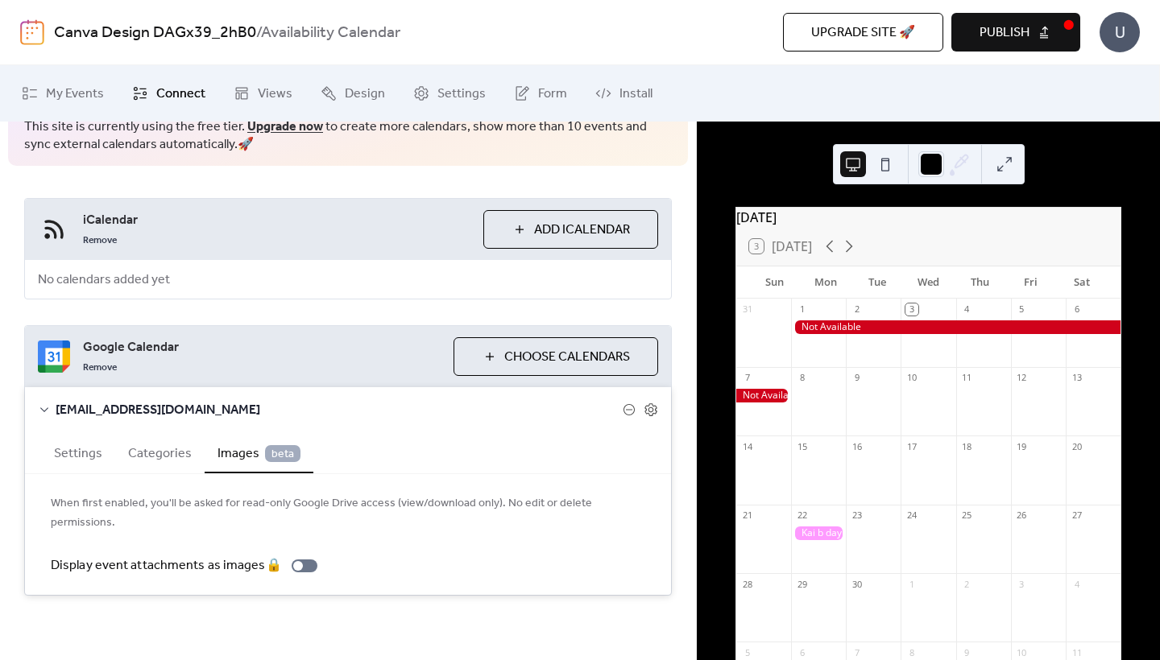
scroll to position [68, 0]
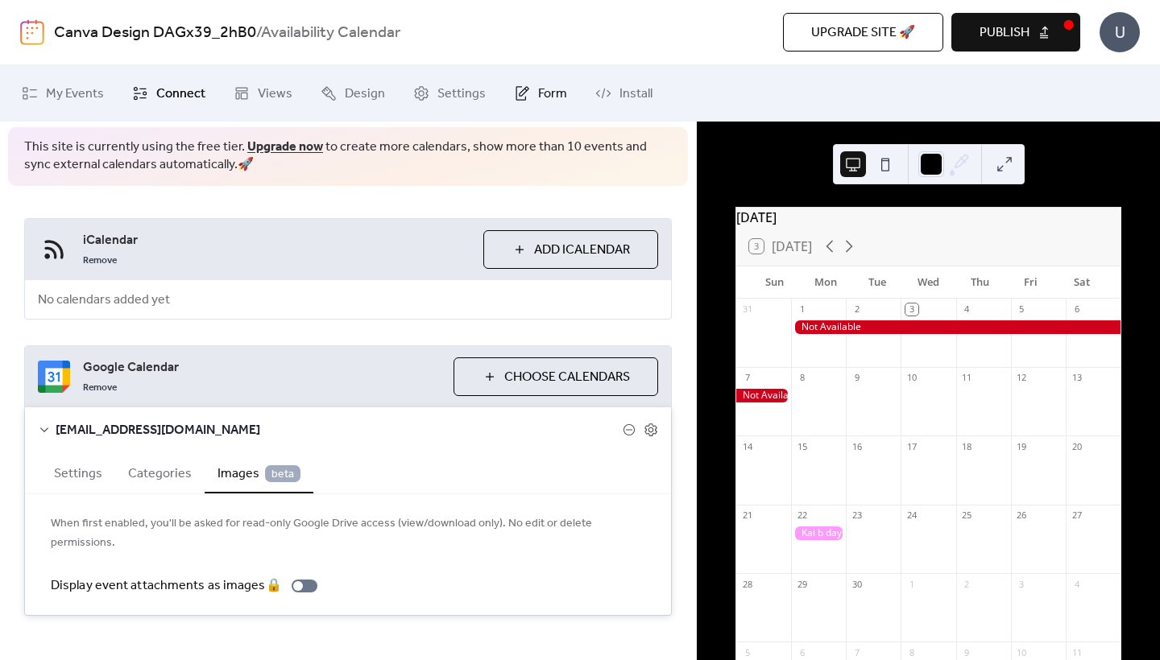
click at [541, 98] on span "Form" at bounding box center [552, 94] width 29 height 19
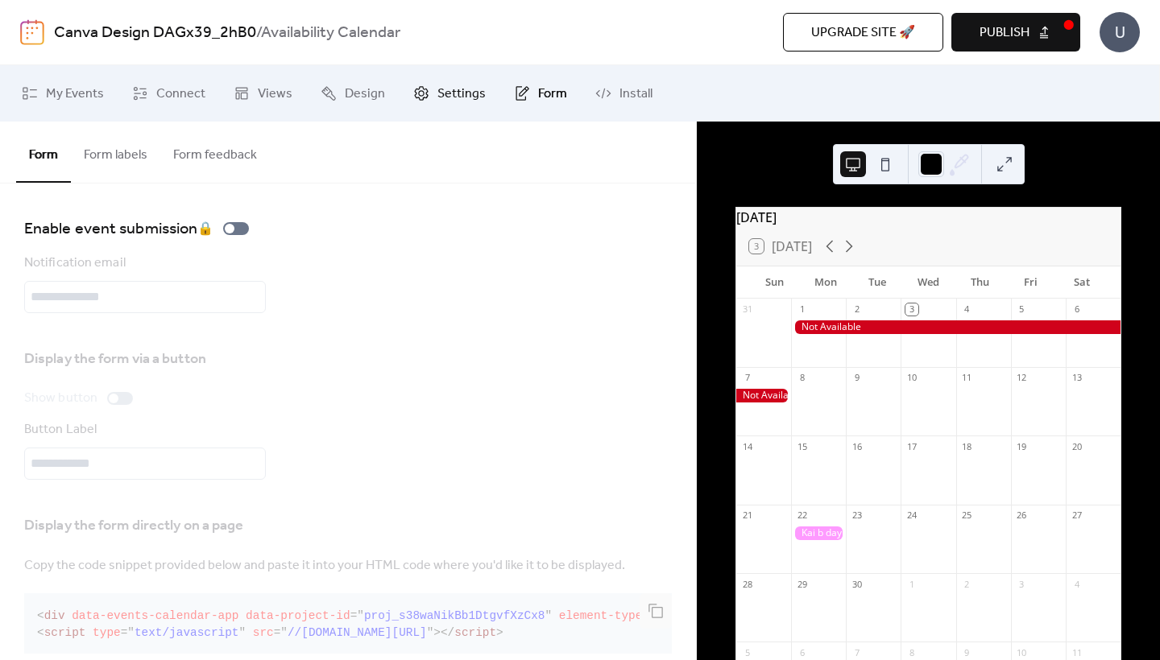
click at [449, 104] on span "Settings" at bounding box center [461, 94] width 48 height 19
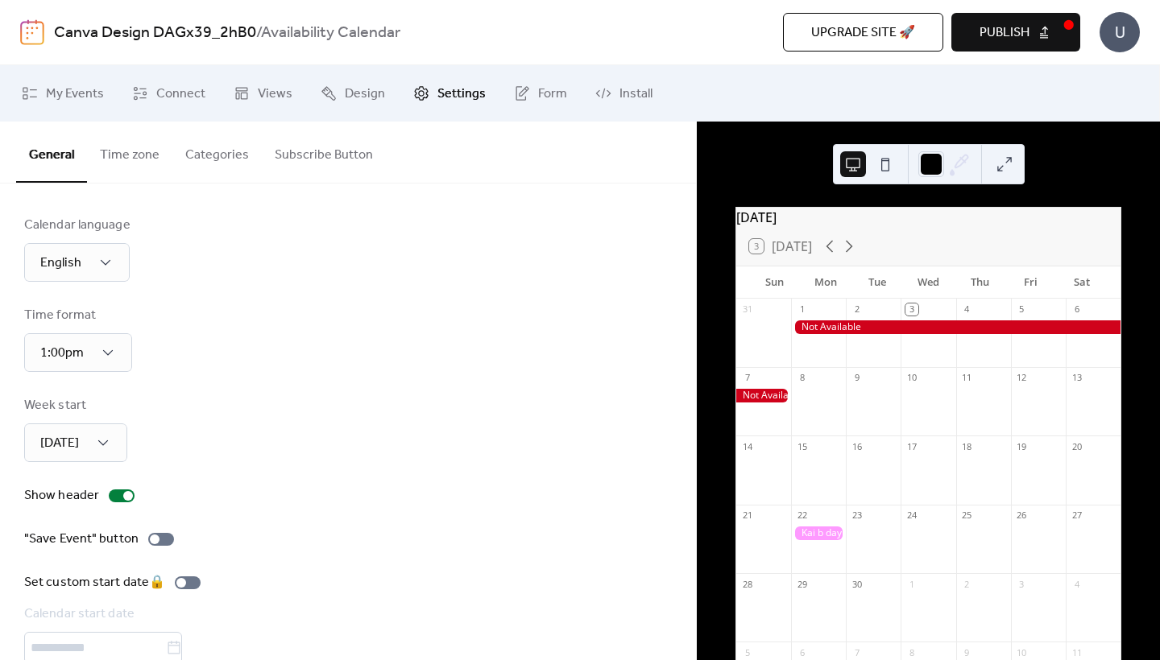
click at [433, 466] on div "Calendar language English Time format 1:00pm Week start [DATE] Show header "Sav…" at bounding box center [348, 462] width 648 height 492
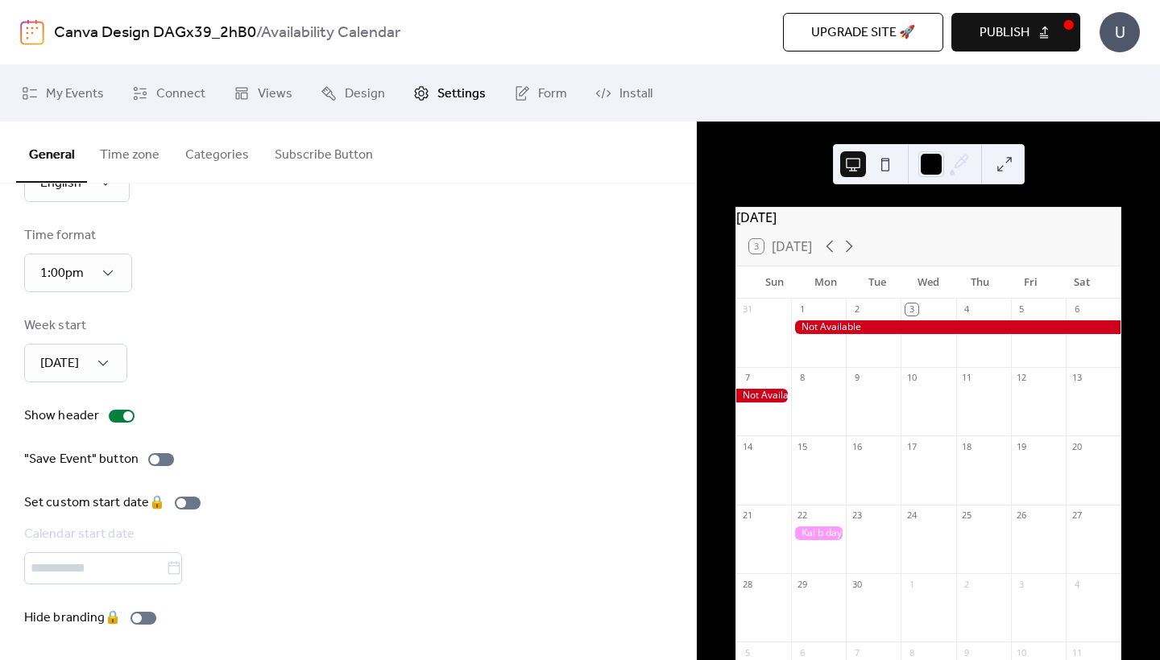
scroll to position [85, 0]
click at [362, 98] on span "Design" at bounding box center [365, 94] width 40 height 19
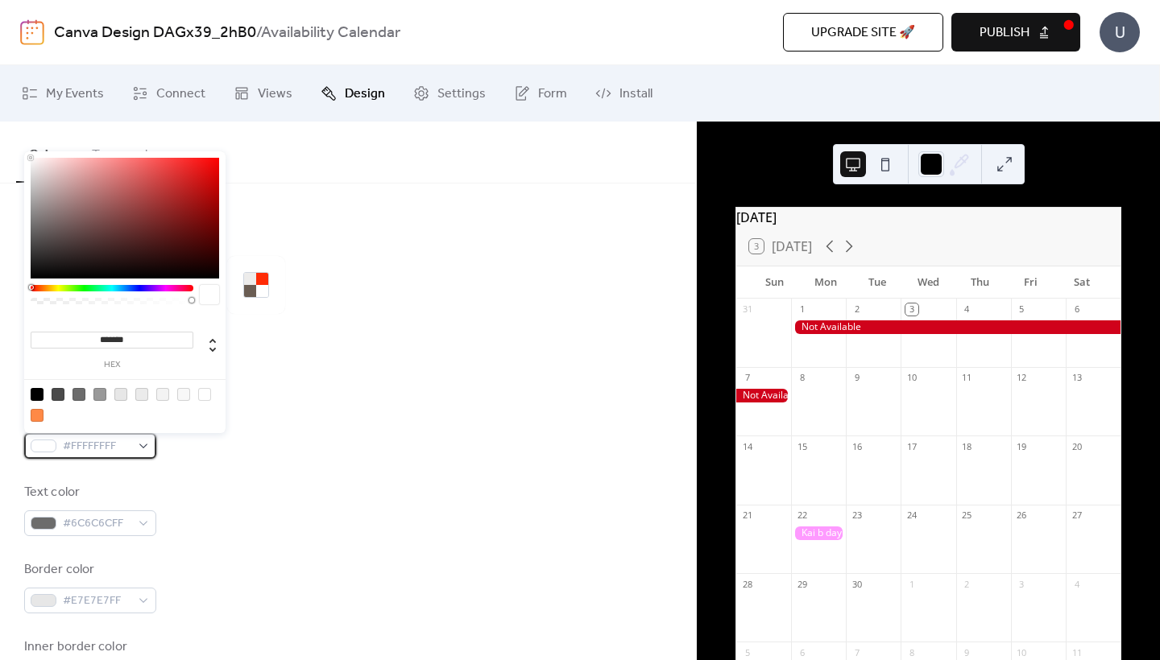
click at [126, 448] on span "#FFFFFFFF" at bounding box center [97, 446] width 68 height 19
click at [81, 395] on div at bounding box center [78, 394] width 13 height 13
type input "*******"
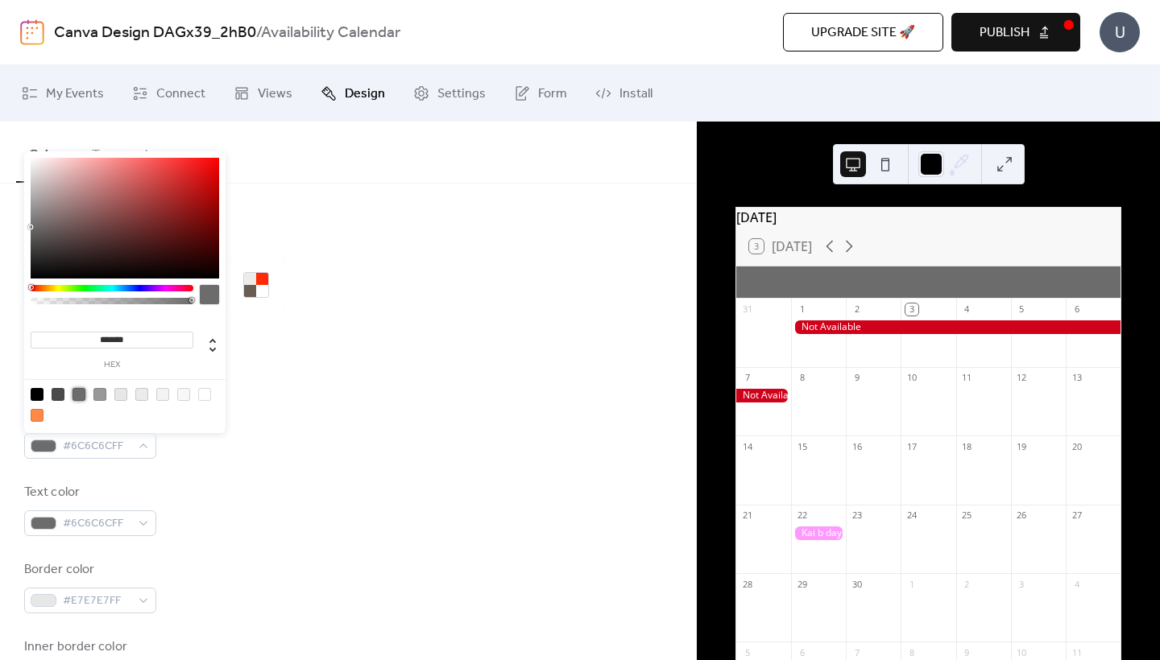
click at [81, 395] on div at bounding box center [78, 394] width 13 height 13
click at [110, 602] on span "#E7E7E7FF" at bounding box center [97, 601] width 68 height 19
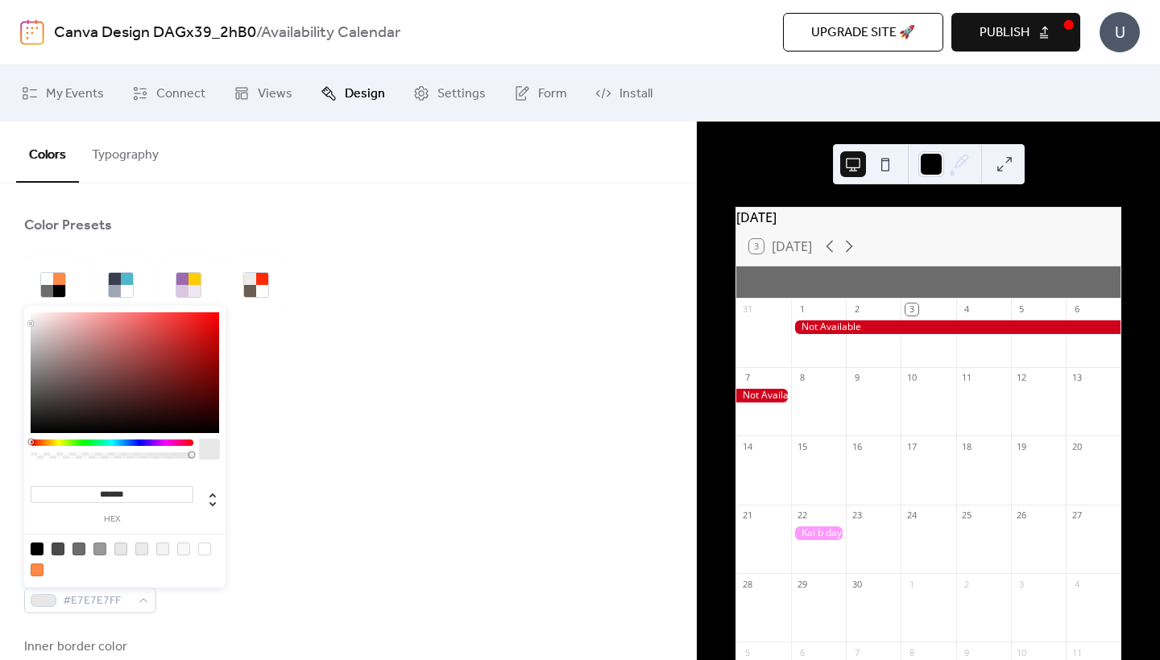
click at [97, 546] on div at bounding box center [99, 549] width 13 height 13
type input "*******"
click at [253, 613] on div "Border color #999999FF" at bounding box center [348, 587] width 648 height 53
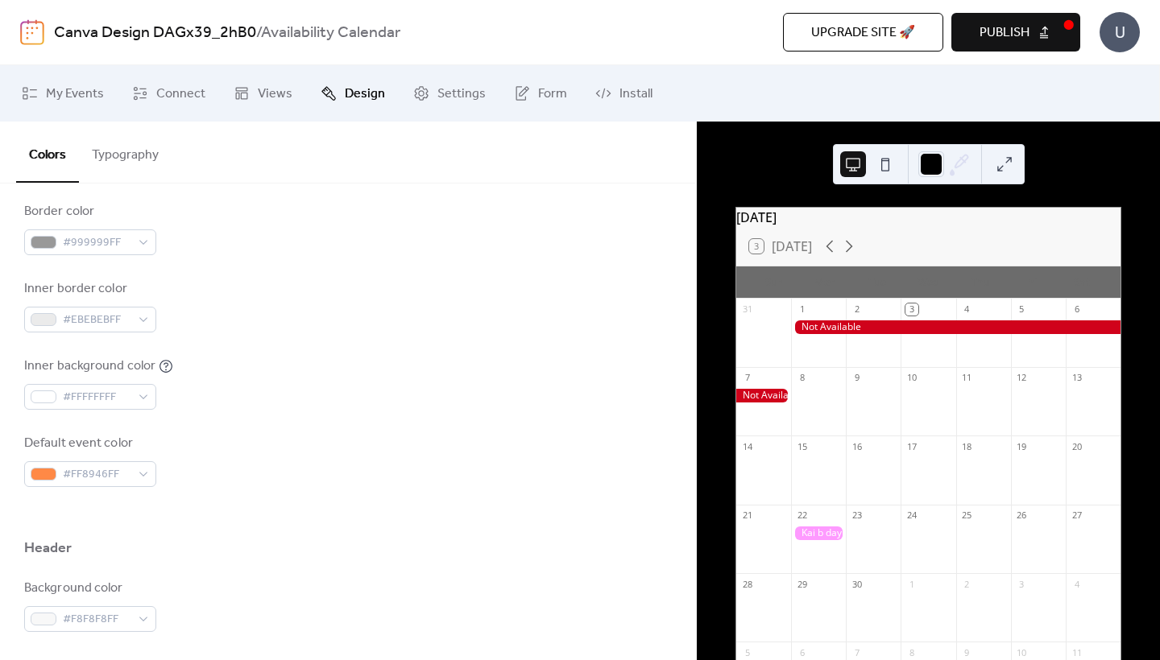
scroll to position [362, 0]
click at [77, 317] on span "#EBEBEBFF" at bounding box center [97, 317] width 68 height 19
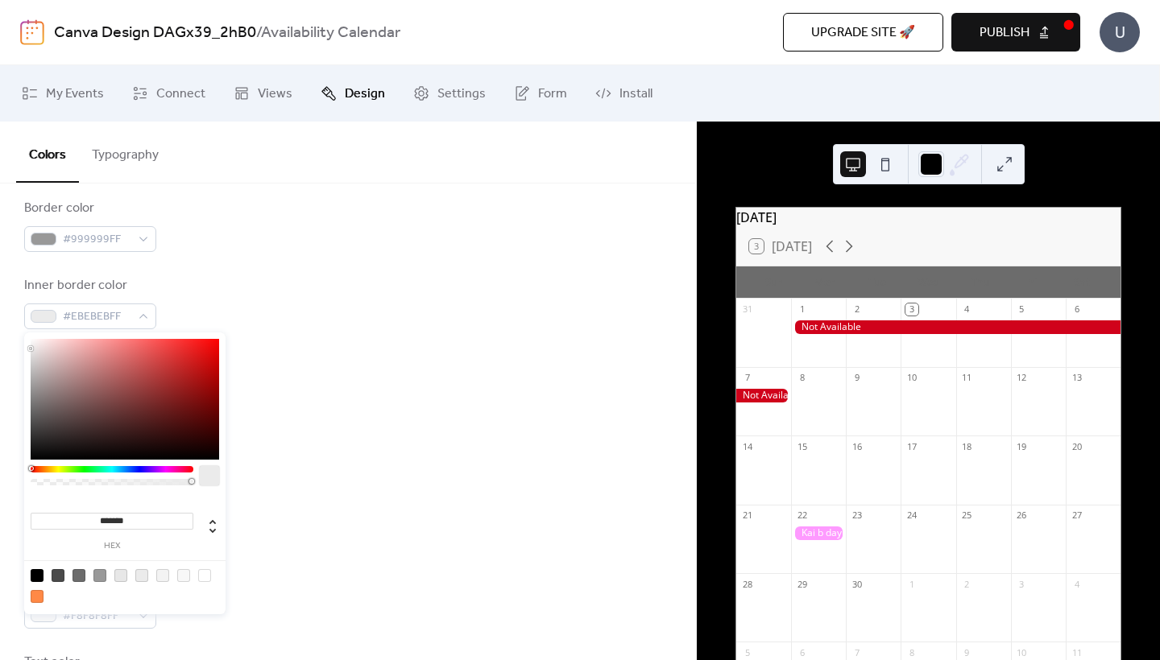
click at [100, 573] on div at bounding box center [99, 575] width 13 height 13
type input "*******"
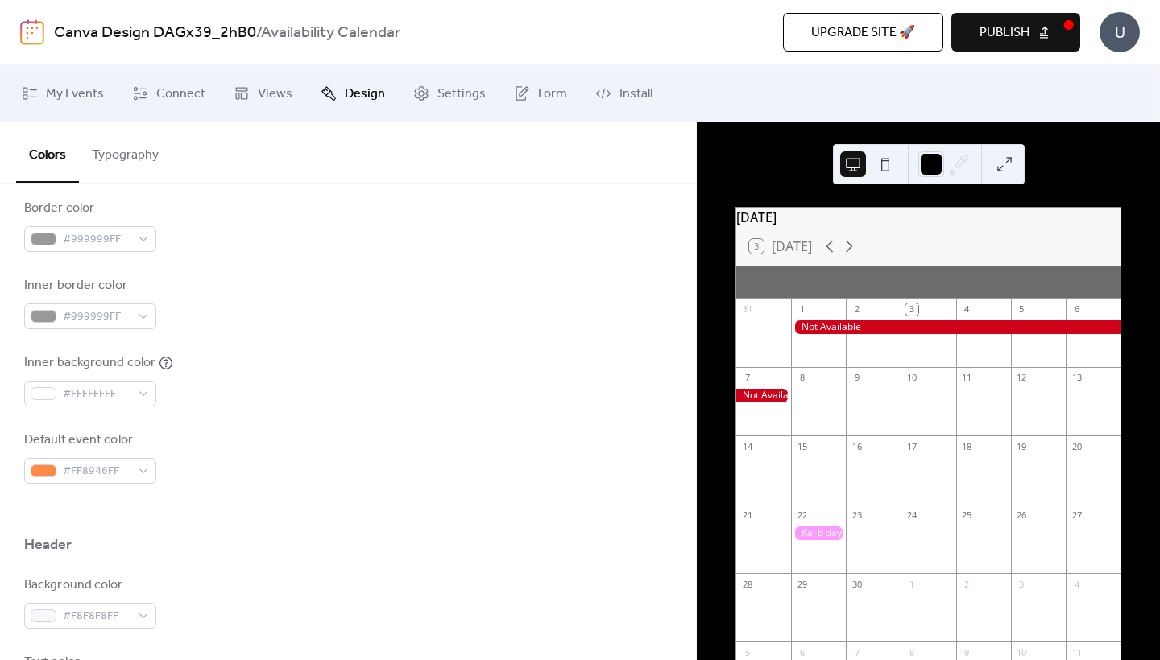
click at [357, 413] on div "Background color #6C6C6CFF Text color #6C6C6CFF Border color #999999FF Inner bo…" at bounding box center [348, 264] width 648 height 440
click at [121, 399] on span "#FFFFFFFF" at bounding box center [97, 394] width 68 height 19
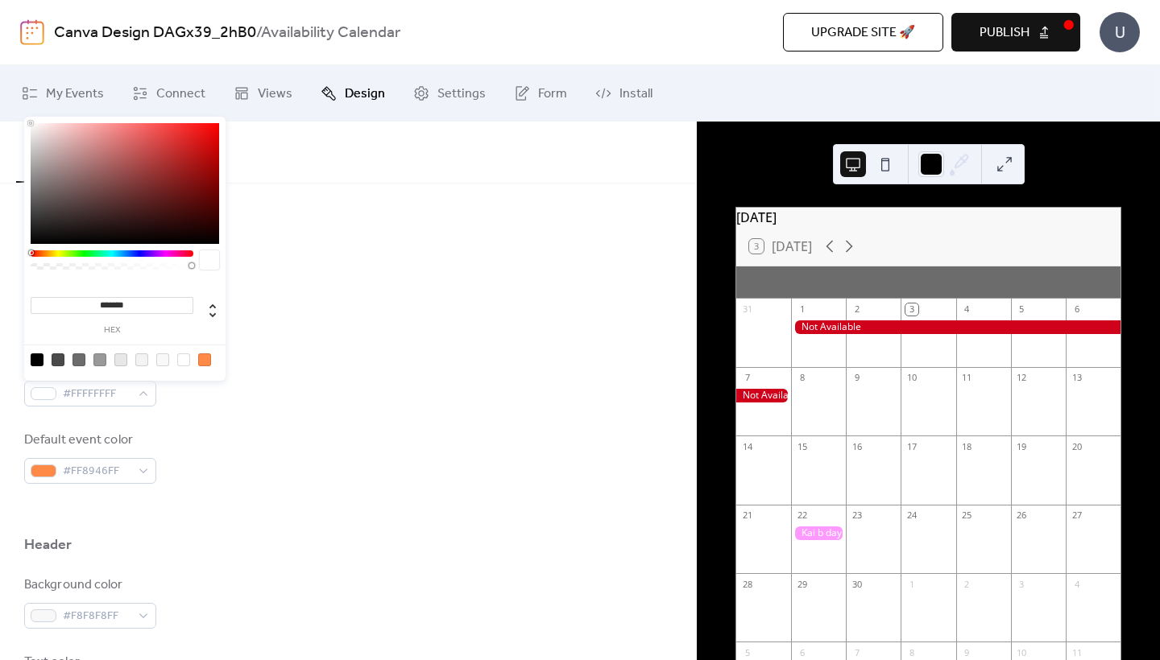
click at [101, 362] on div at bounding box center [99, 360] width 13 height 13
type input "*******"
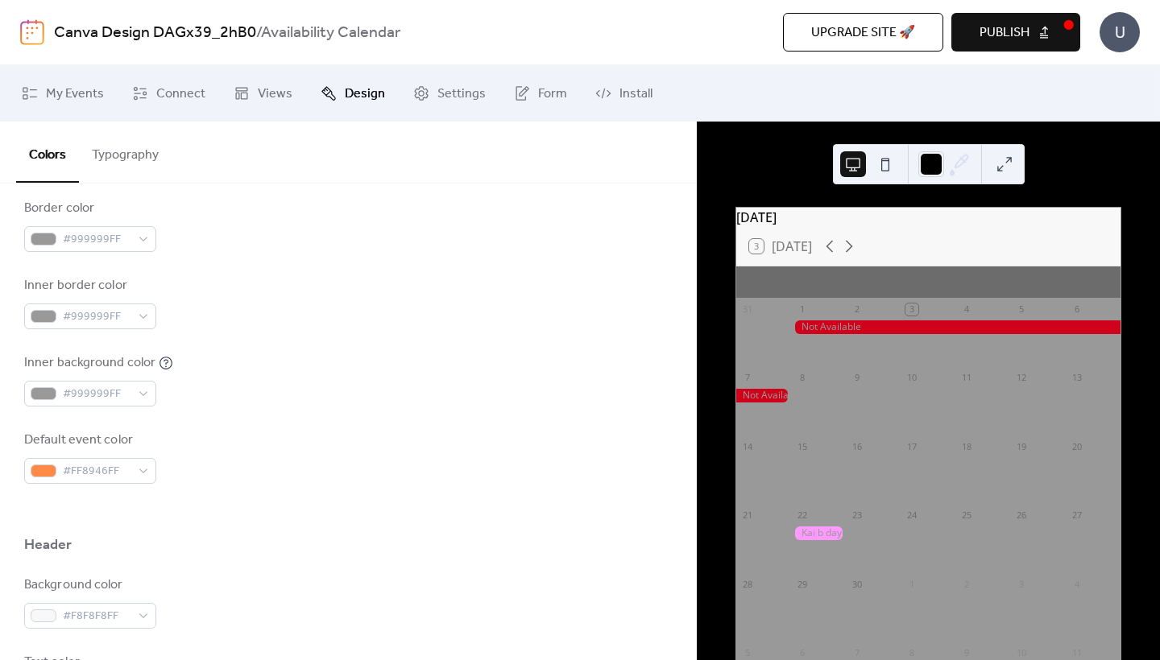
click at [283, 626] on div "Background color #F8F8F8FF" at bounding box center [348, 602] width 648 height 53
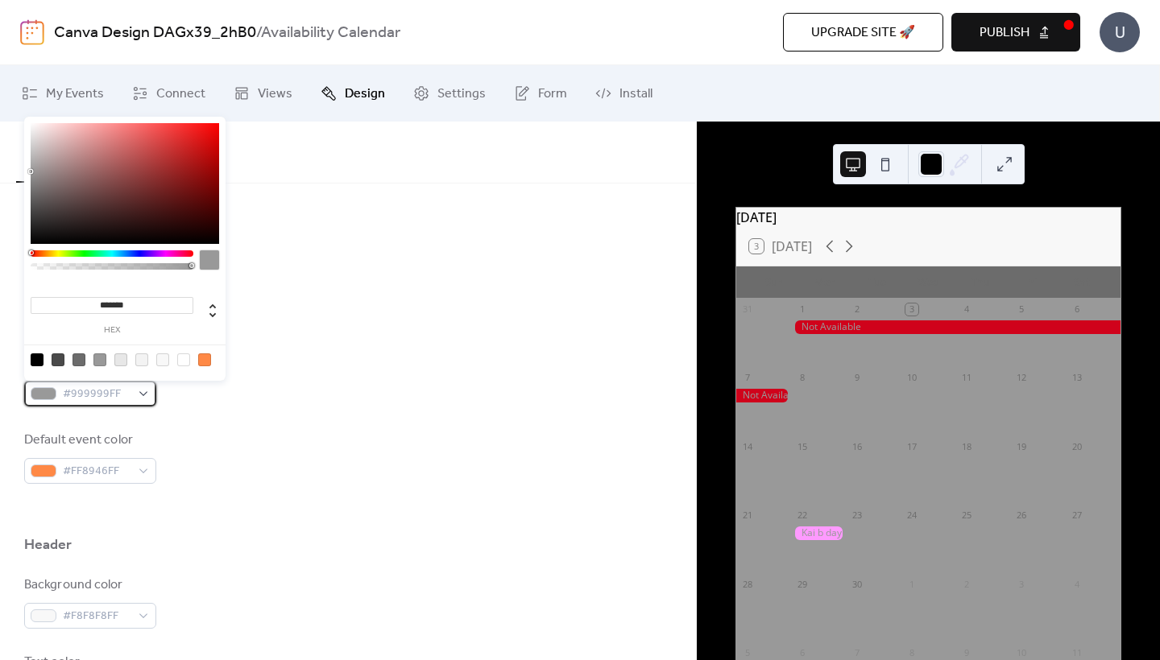
click at [103, 398] on span "#999999FF" at bounding box center [97, 394] width 68 height 19
click at [126, 360] on div at bounding box center [120, 360] width 13 height 13
type input "*******"
click at [205, 512] on div at bounding box center [348, 510] width 648 height 52
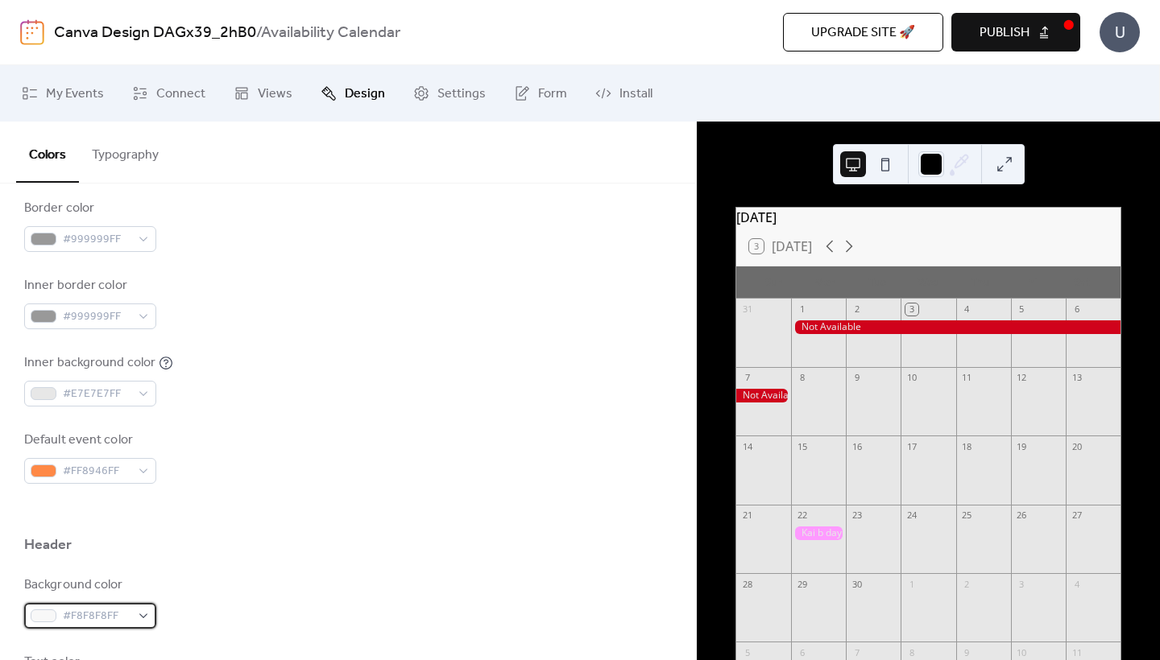
click at [101, 612] on span "#F8F8F8FF" at bounding box center [97, 616] width 68 height 19
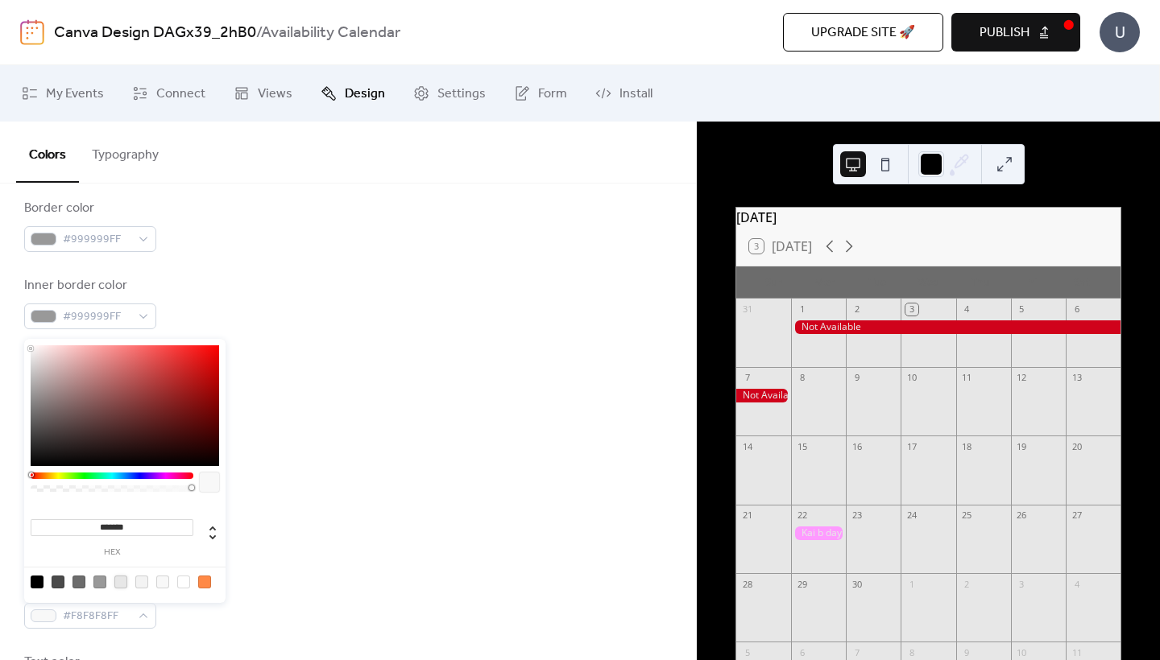
click at [124, 584] on div at bounding box center [120, 582] width 13 height 13
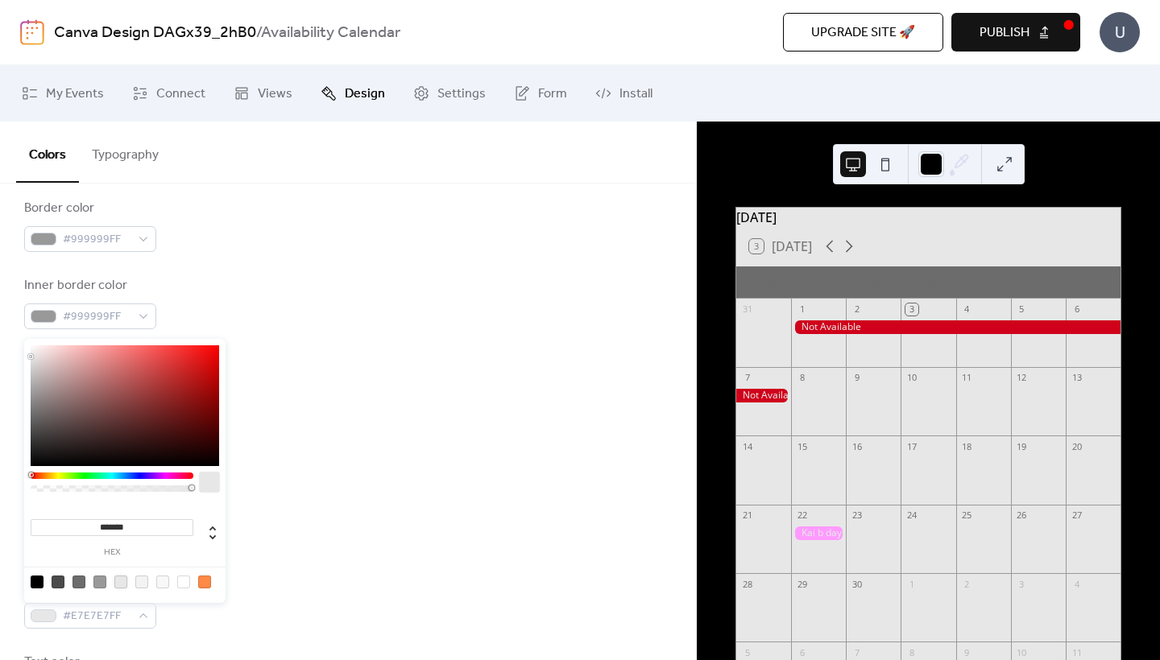
click at [100, 583] on div at bounding box center [99, 582] width 13 height 13
type input "*******"
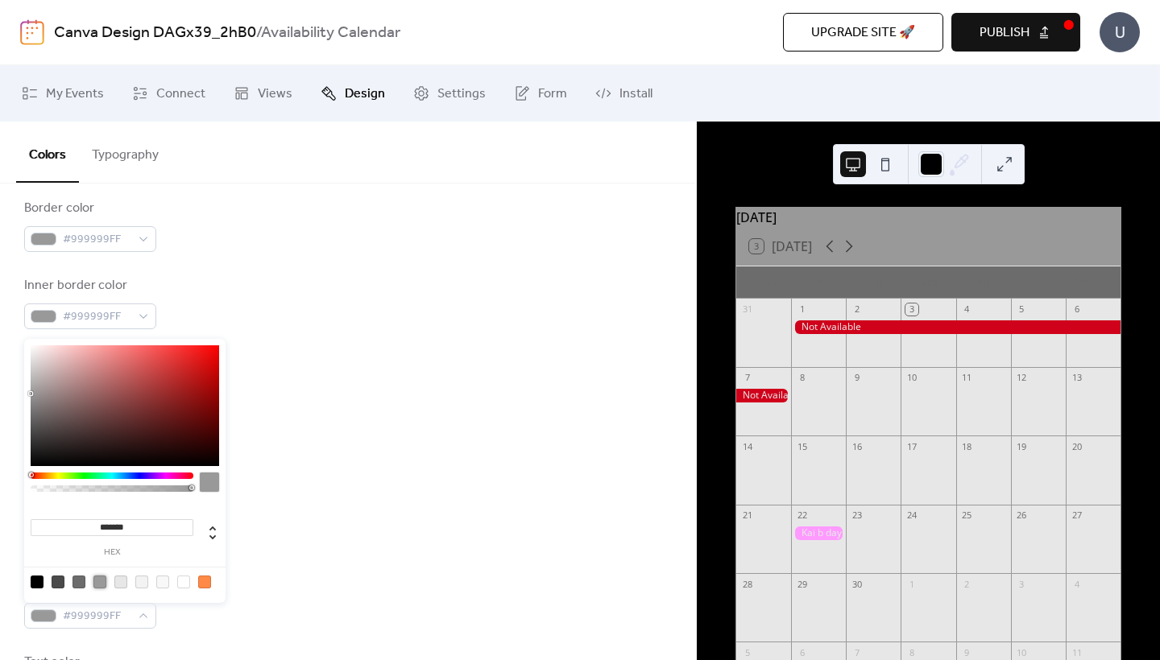
click at [131, 616] on div "#999999FF" at bounding box center [90, 616] width 132 height 26
click at [81, 584] on div at bounding box center [78, 582] width 13 height 13
type input "*******"
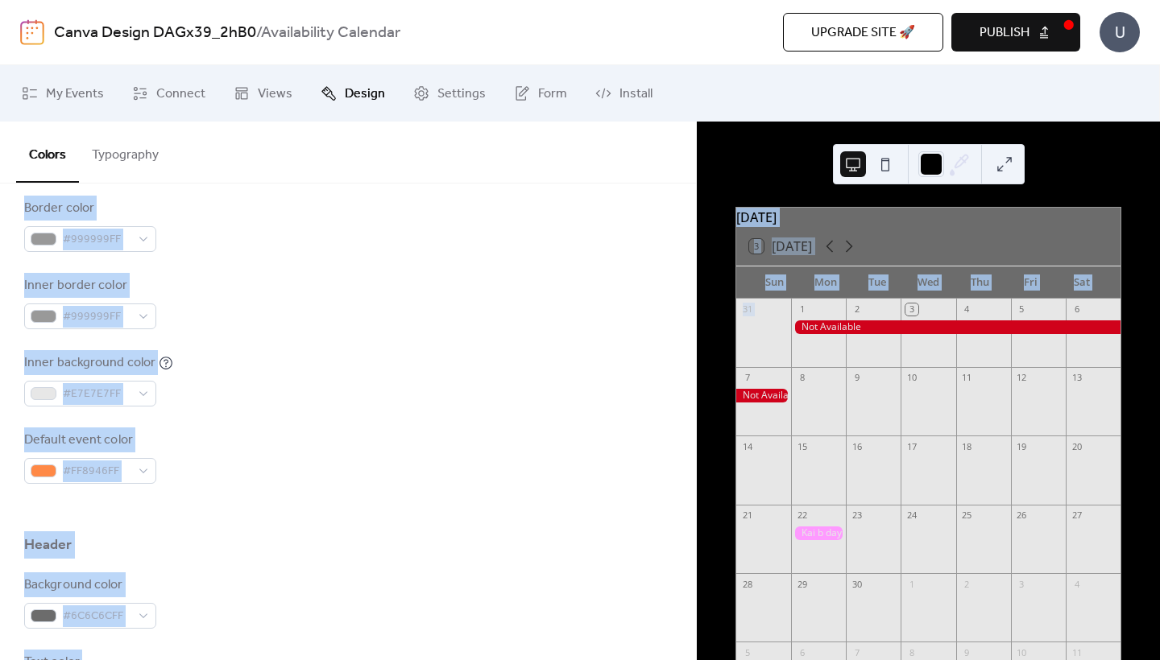
drag, startPoint x: 696, startPoint y: 363, endPoint x: 695, endPoint y: 388, distance: 25.0
click at [695, 388] on div "My Events Connect Views Design Settings Form Install Design Colors Typography C…" at bounding box center [580, 362] width 1160 height 595
click at [652, 547] on div "Header" at bounding box center [348, 549] width 648 height 27
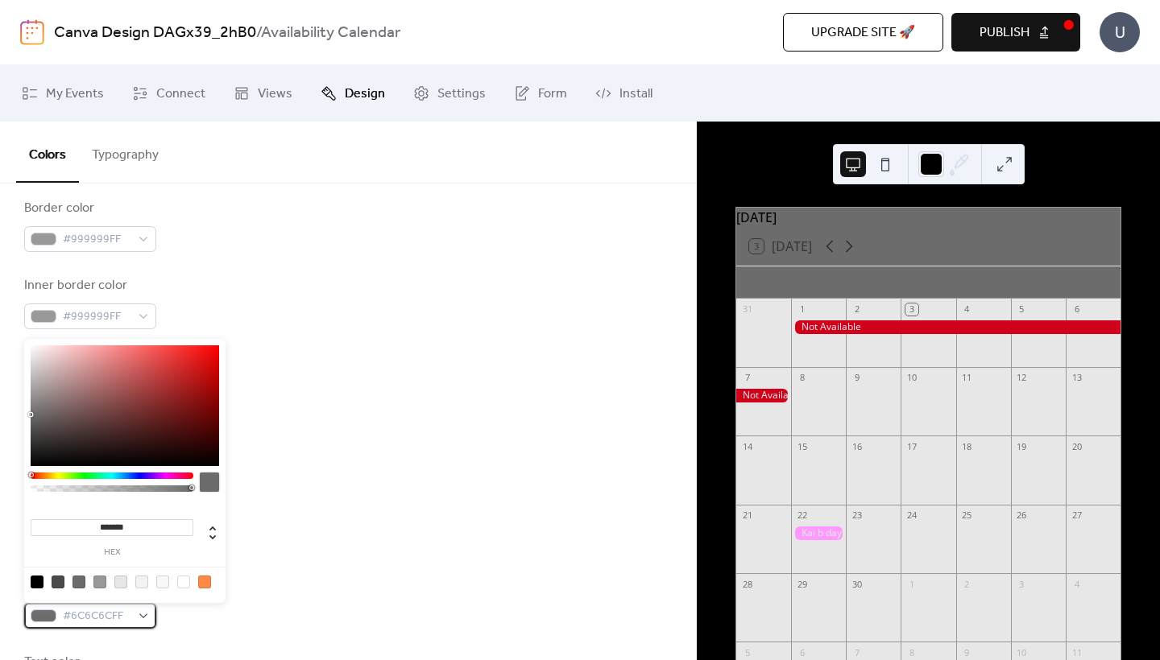
click at [108, 619] on span "#6C6C6CFF" at bounding box center [97, 616] width 68 height 19
click at [181, 577] on div at bounding box center [183, 582] width 13 height 13
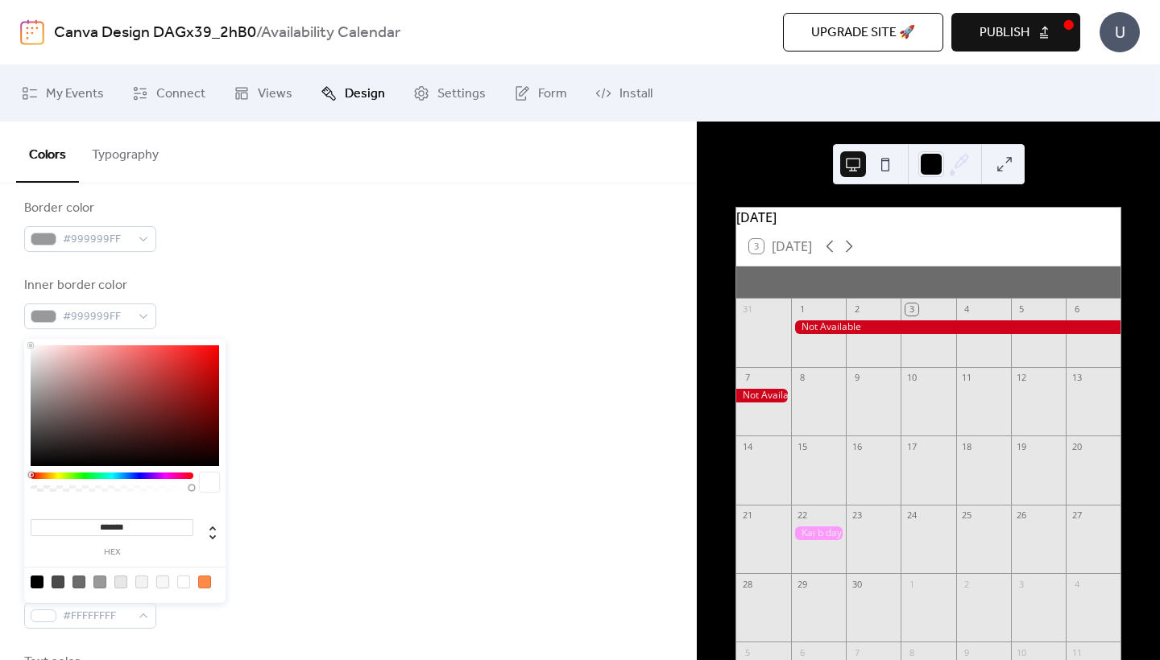
click at [159, 583] on div at bounding box center [162, 582] width 13 height 13
click at [147, 584] on div at bounding box center [141, 582] width 13 height 13
type input "*******"
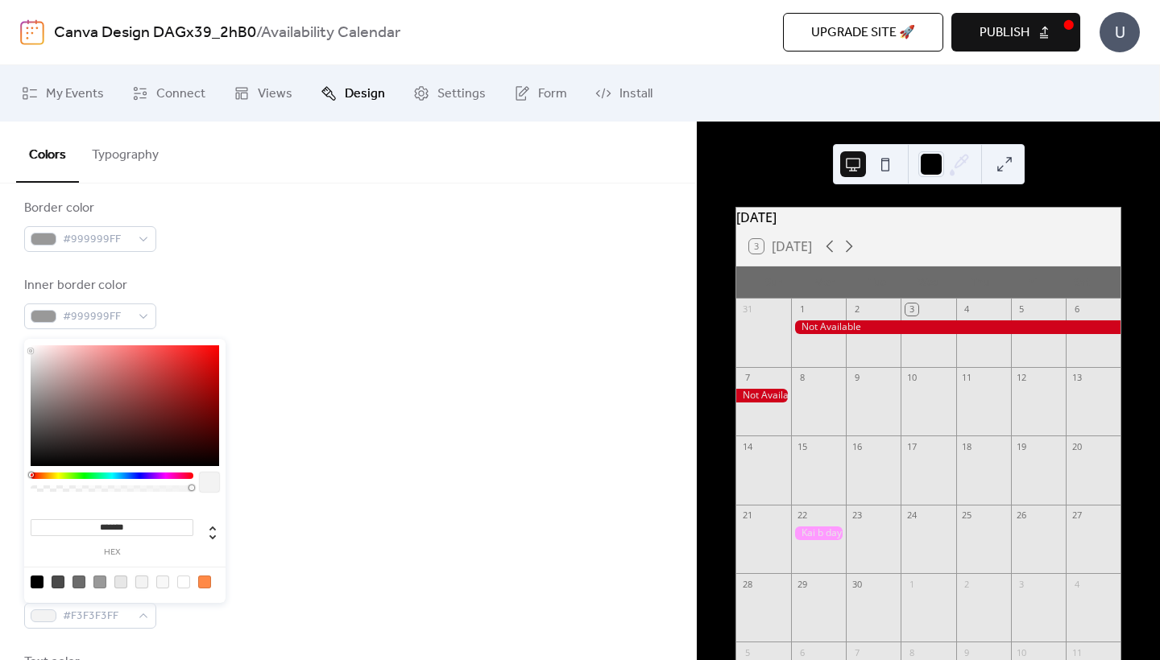
click at [143, 584] on div at bounding box center [141, 582] width 13 height 13
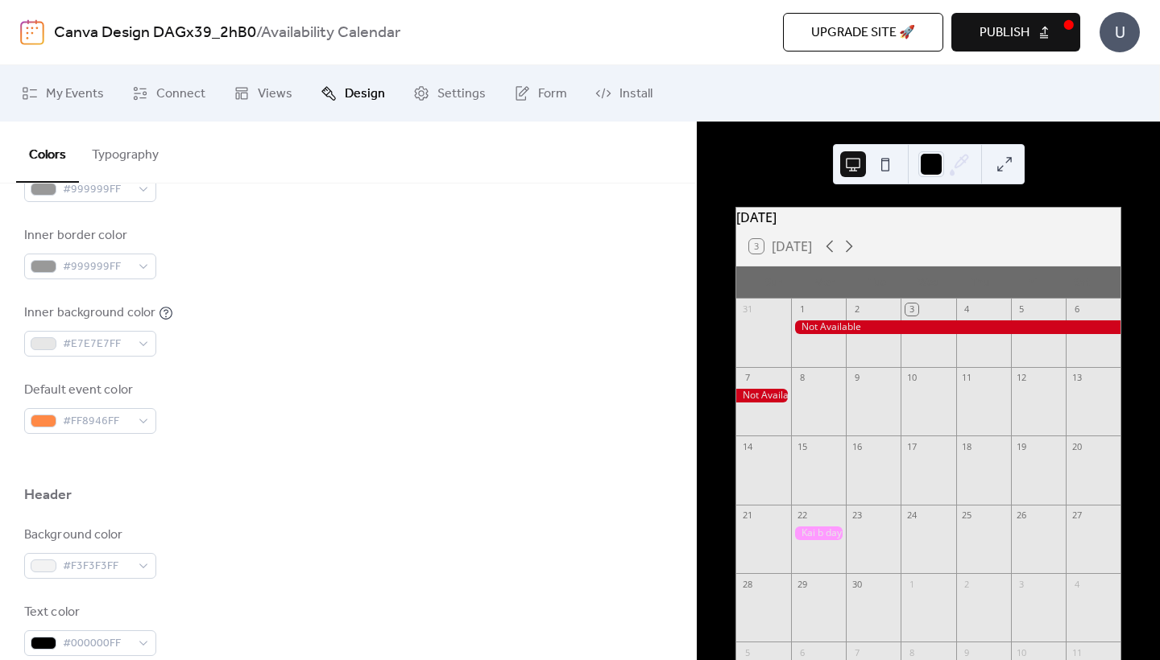
scroll to position [416, 0]
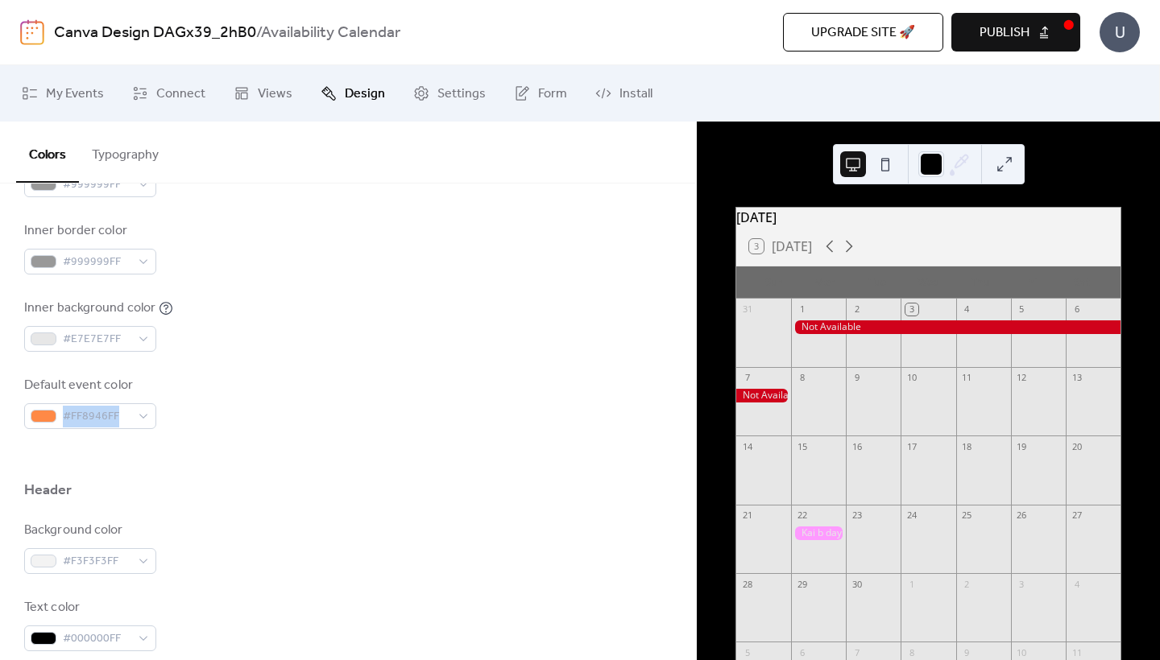
drag, startPoint x: 691, startPoint y: 399, endPoint x: 686, endPoint y: 445, distance: 47.0
click at [686, 445] on div "Color Presets Calendar Background color #6C6C6CFF Text color #6C6C6CFF Border c…" at bounding box center [348, 547] width 696 height 1561
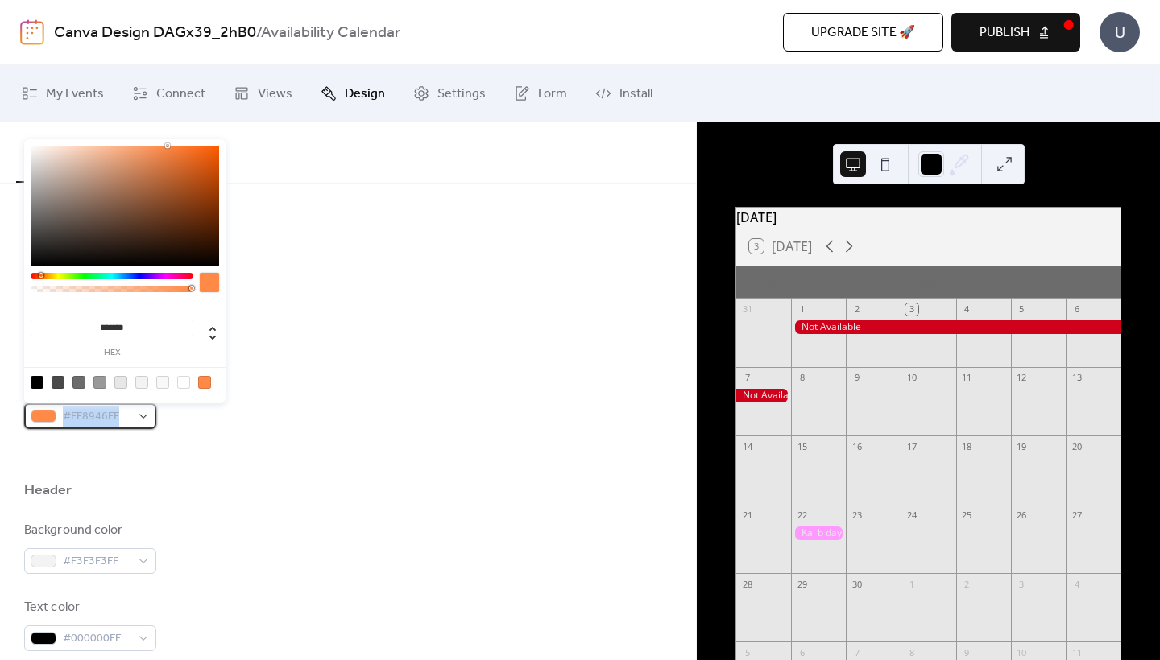
click at [144, 419] on div "#FF8946FF" at bounding box center [90, 417] width 132 height 26
click at [84, 275] on div at bounding box center [112, 276] width 163 height 6
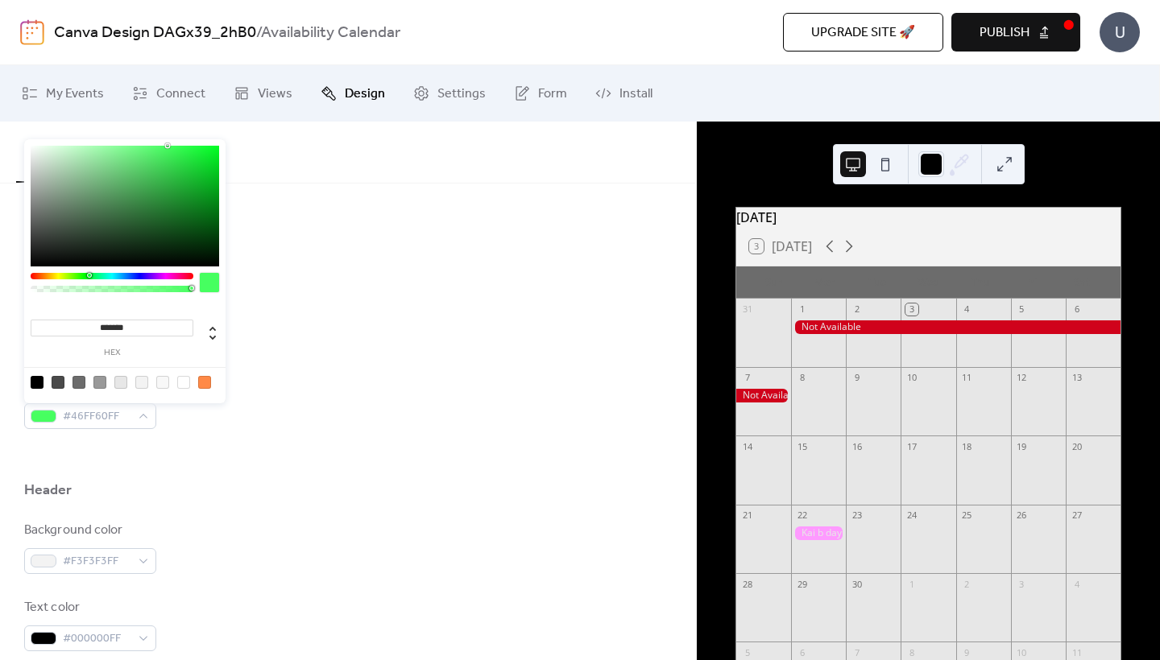
click at [89, 277] on div at bounding box center [91, 275] width 5 height 5
type input "*******"
click at [81, 275] on div at bounding box center [112, 276] width 163 height 6
click at [214, 458] on div at bounding box center [348, 455] width 648 height 52
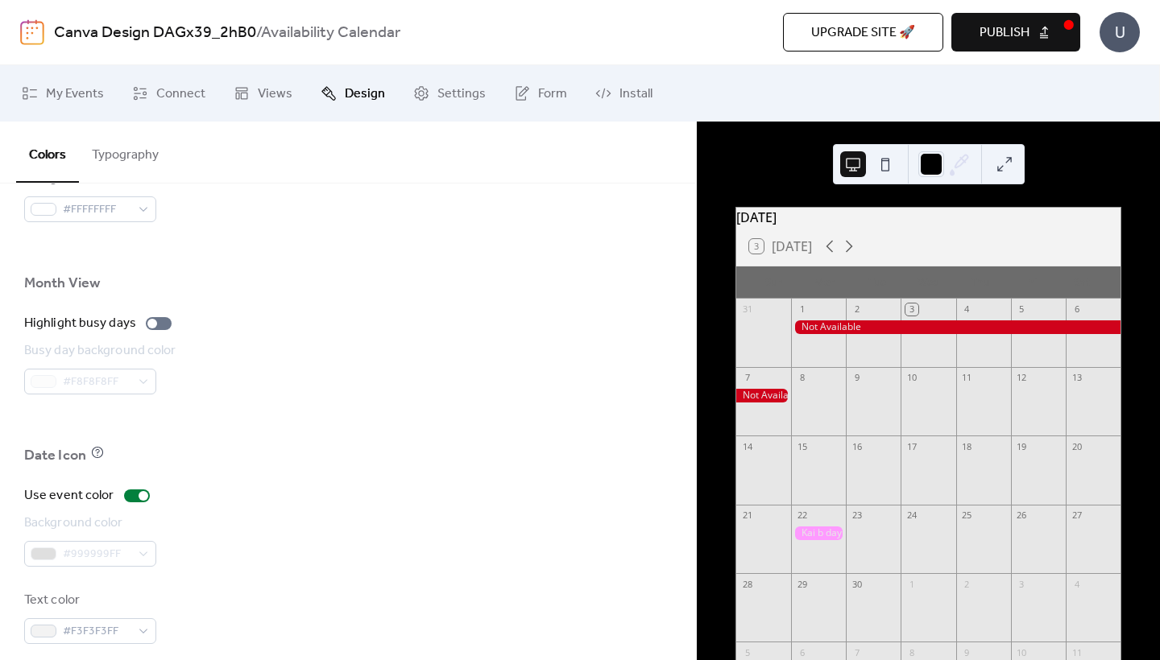
scroll to position [1084, 0]
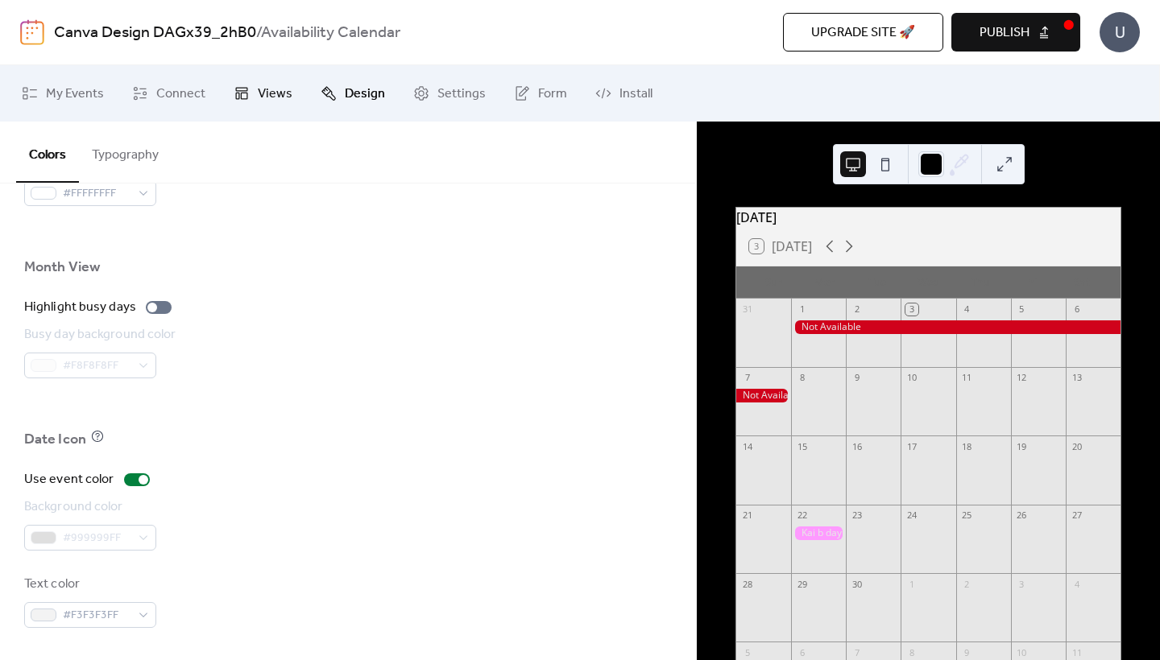
click at [254, 96] on link "Views" at bounding box center [262, 93] width 83 height 43
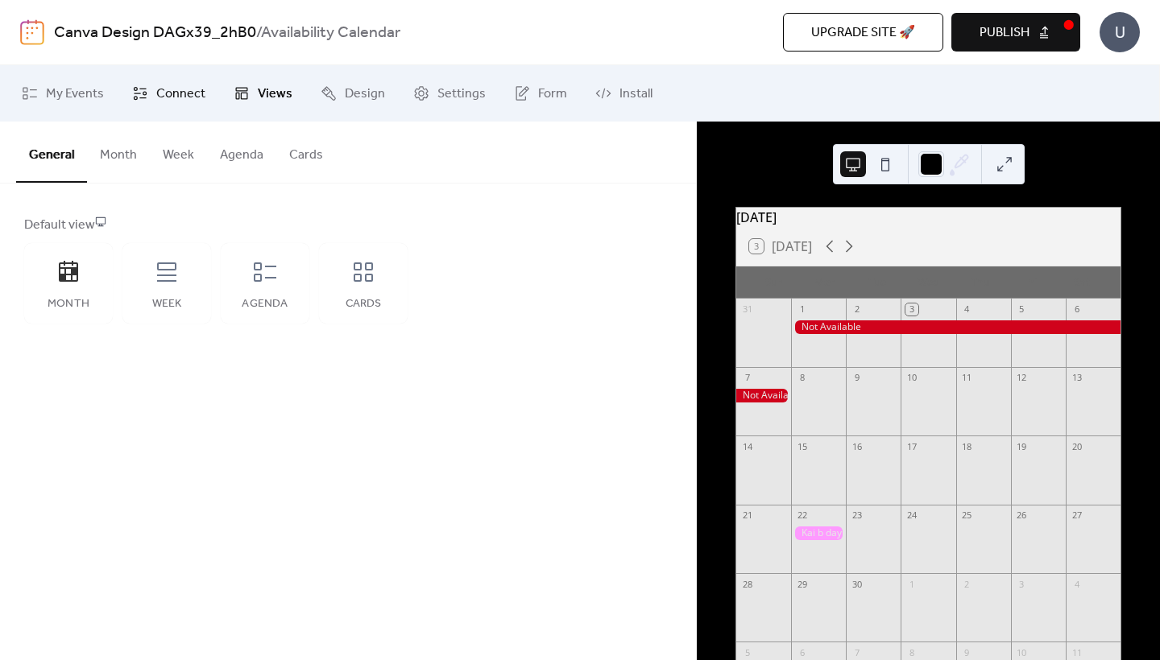
click at [166, 102] on span "Connect" at bounding box center [180, 94] width 49 height 19
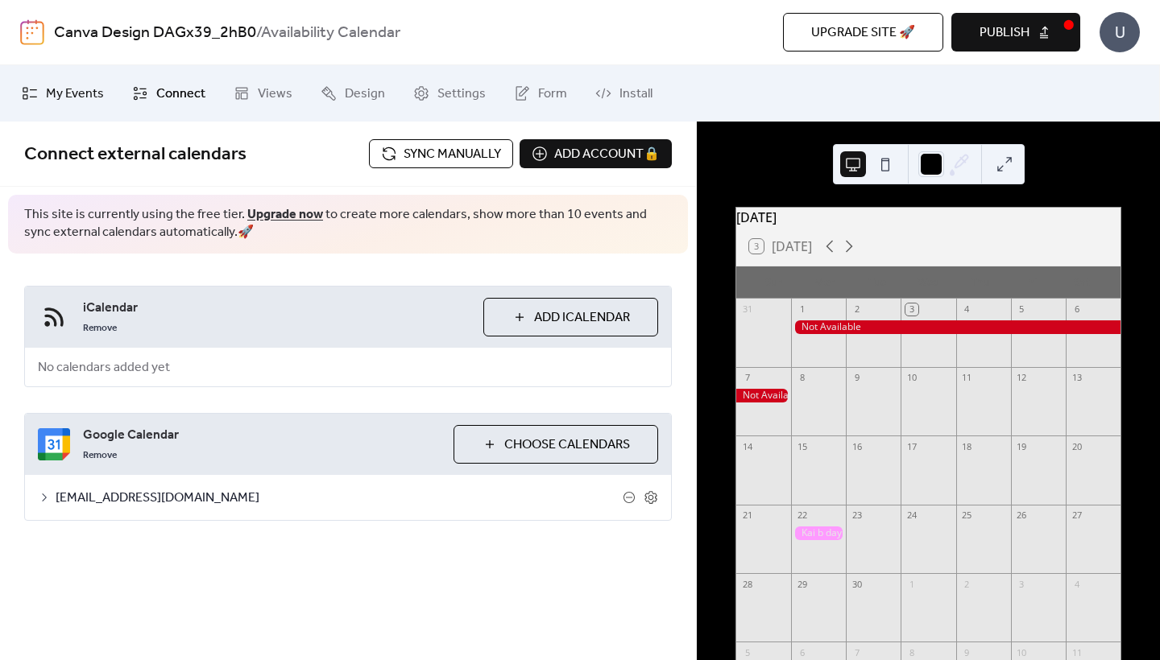
click at [101, 92] on span "My Events" at bounding box center [75, 94] width 58 height 19
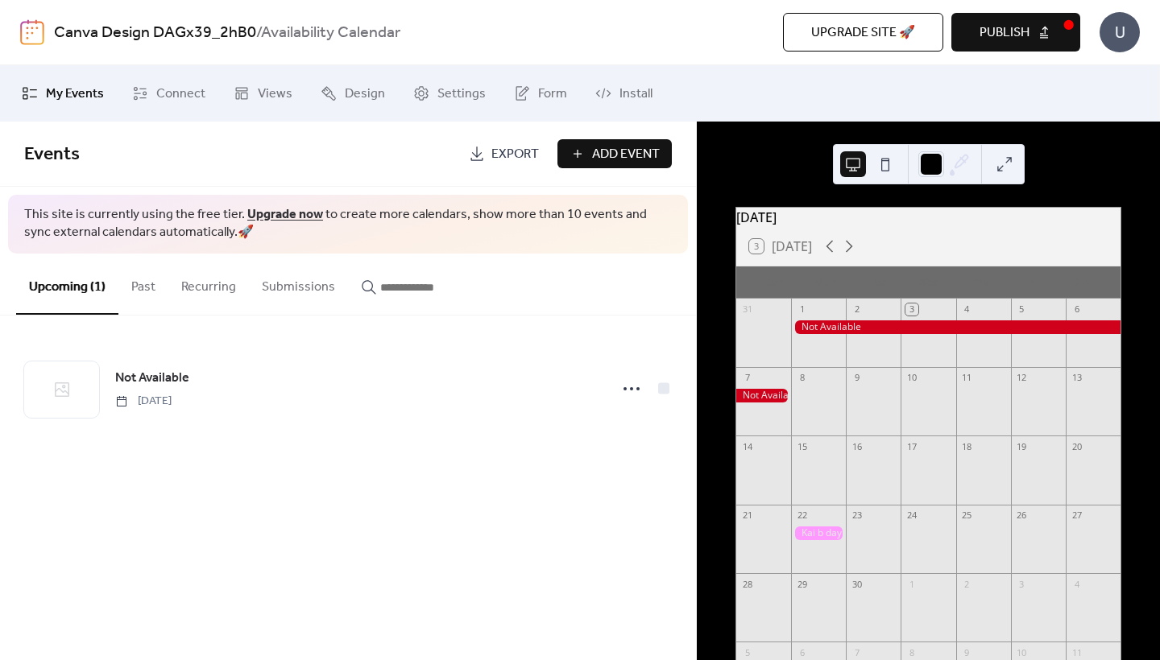
click at [1023, 34] on span "Publish" at bounding box center [1004, 32] width 50 height 19
